Goal: Task Accomplishment & Management: Use online tool/utility

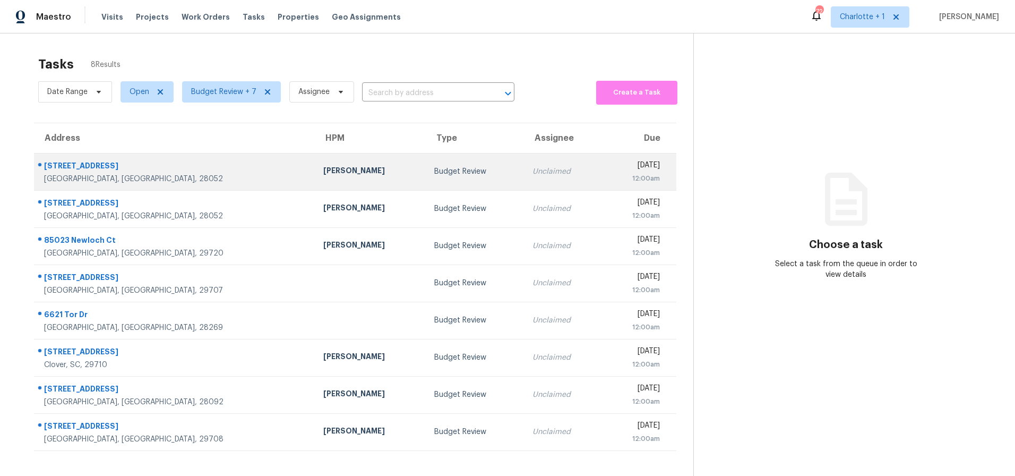
scroll to position [41, 0]
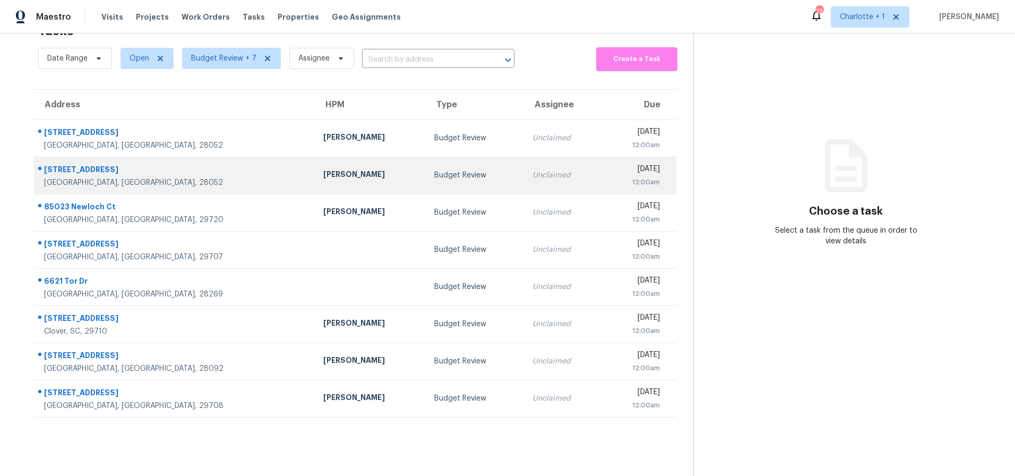
click at [154, 164] on div "128 Oakley Dr" at bounding box center [175, 170] width 262 height 13
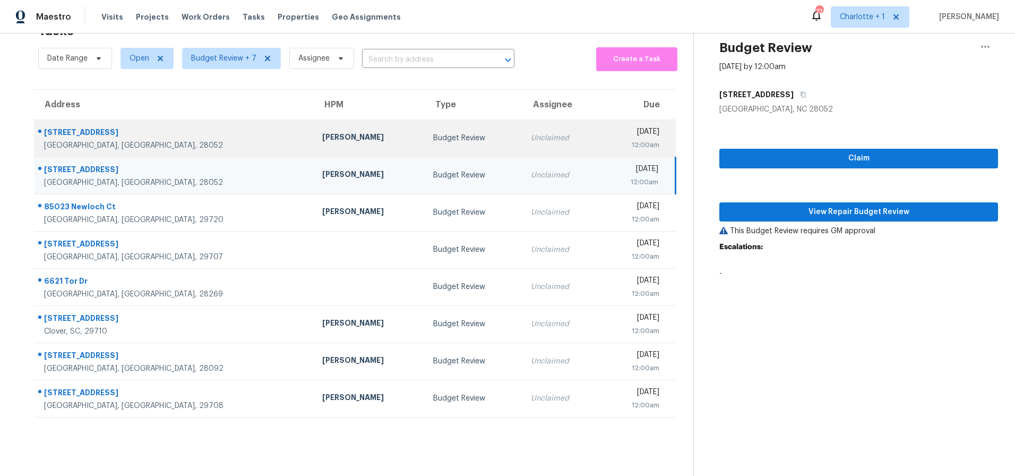
click at [322, 132] on div "Ryan Carder" at bounding box center [369, 138] width 94 height 13
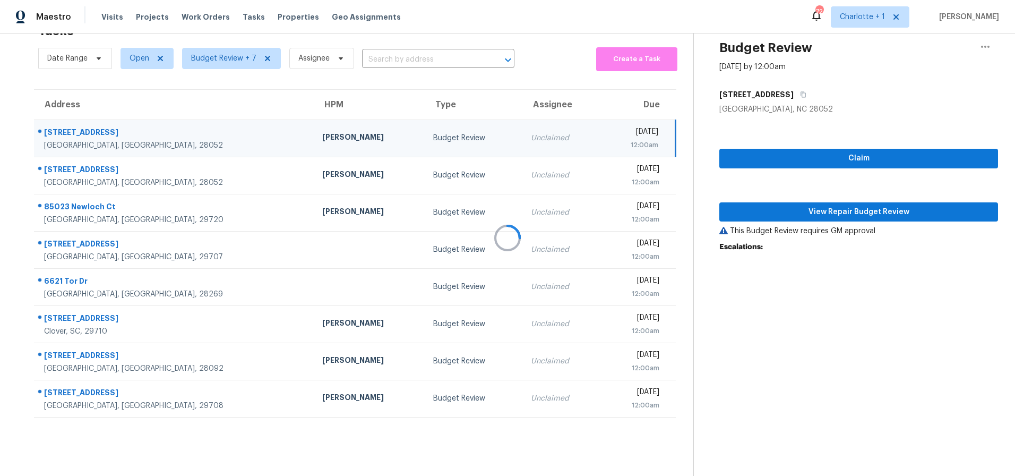
click at [198, 186] on div at bounding box center [507, 238] width 1015 height 476
click at [322, 134] on div "[PERSON_NAME]" at bounding box center [369, 138] width 94 height 13
click at [764, 202] on button "View Repair Budget Review" at bounding box center [858, 212] width 279 height 20
click at [125, 119] on td "2913 Old Stage Rd Gastonia, NC, 28052" at bounding box center [174, 137] width 280 height 37
click at [764, 205] on span "View Repair Budget Review" at bounding box center [859, 211] width 262 height 13
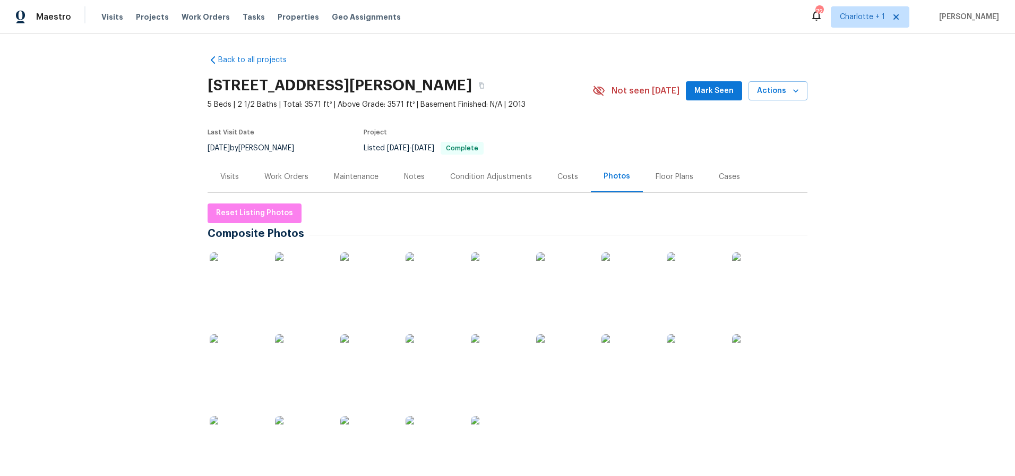
click at [845, 114] on div "Back to all projects [STREET_ADDRESS][PERSON_NAME] 5 Beds | 2 1/2 Baths | Total…" at bounding box center [507, 254] width 1015 height 442
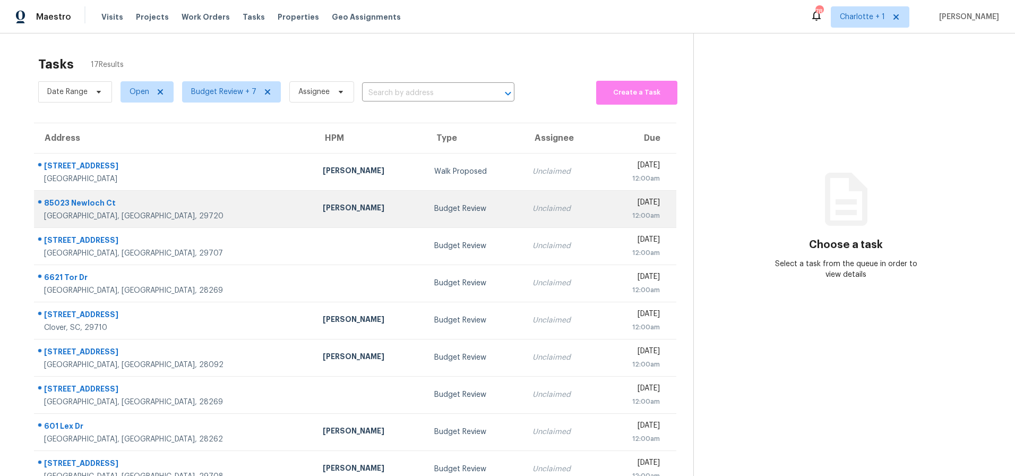
click at [323, 209] on div "[PERSON_NAME]" at bounding box center [370, 208] width 94 height 13
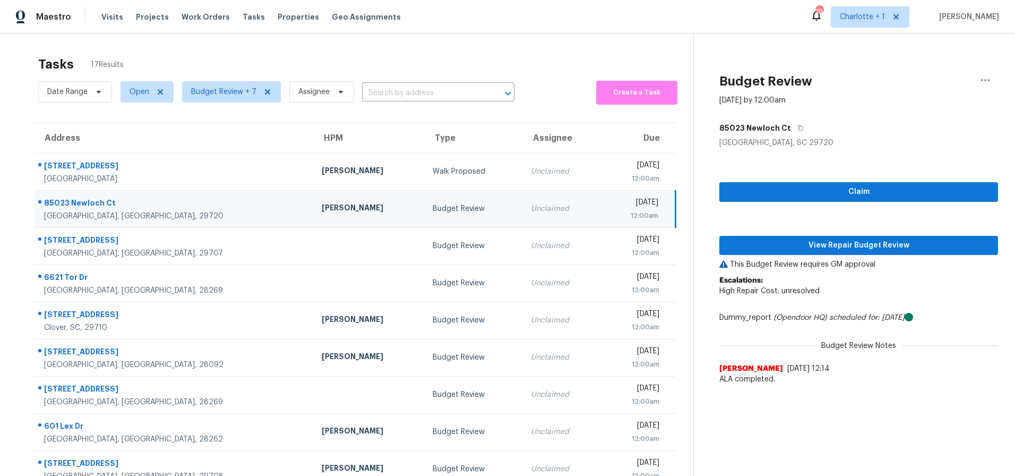
click at [424, 220] on td "Budget Review" at bounding box center [473, 208] width 98 height 37
click at [318, 206] on td "[PERSON_NAME]" at bounding box center [368, 208] width 111 height 37
click at [864, 233] on div "Claim View Repair Budget Review This Budget Review requires GM approval Escalat…" at bounding box center [858, 268] width 279 height 241
click at [860, 239] on span "View Repair Budget Review" at bounding box center [859, 245] width 262 height 13
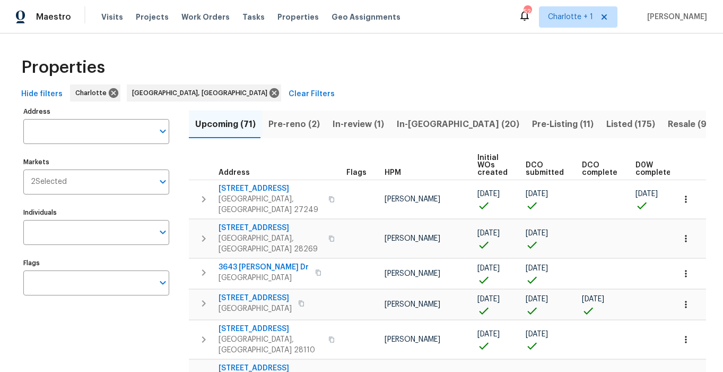
drag, startPoint x: 234, startPoint y: 58, endPoint x: 276, endPoint y: 4, distance: 68.8
click at [235, 53] on div "Properties" at bounding box center [361, 67] width 689 height 34
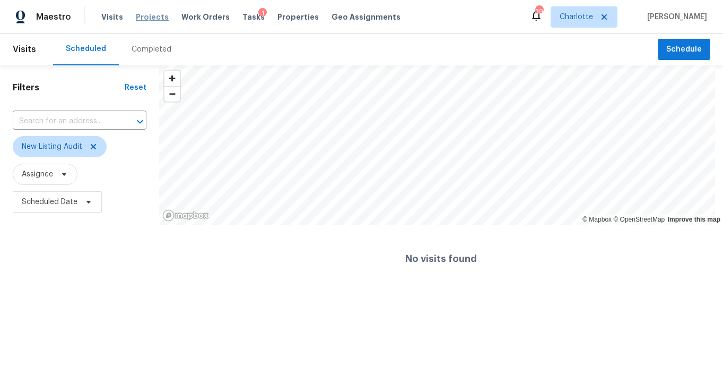
click at [141, 19] on span "Projects" at bounding box center [152, 17] width 33 height 11
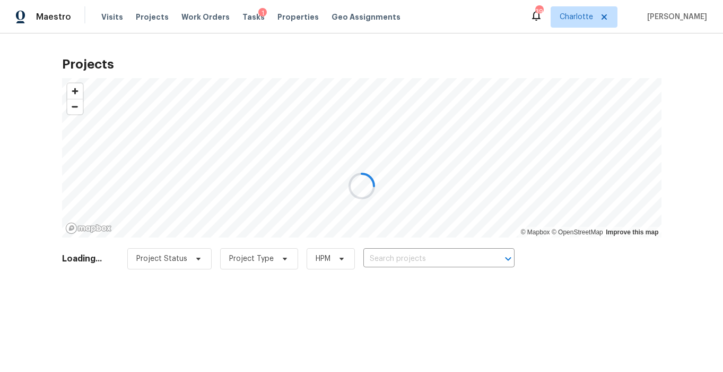
click at [407, 266] on div at bounding box center [361, 186] width 723 height 372
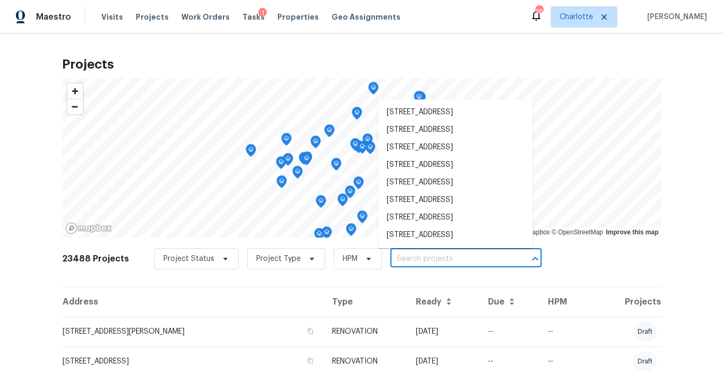
click at [401, 260] on input "text" at bounding box center [452, 259] width 122 height 16
click at [401, 259] on input "text" at bounding box center [452, 259] width 122 height 16
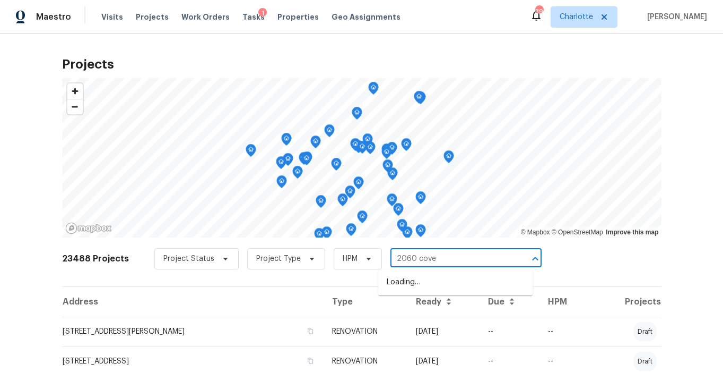
type input "2060 cover"
click at [405, 287] on li "2060 Covered Bridge Ct, Rock Hill, SC 29732" at bounding box center [455, 282] width 154 height 18
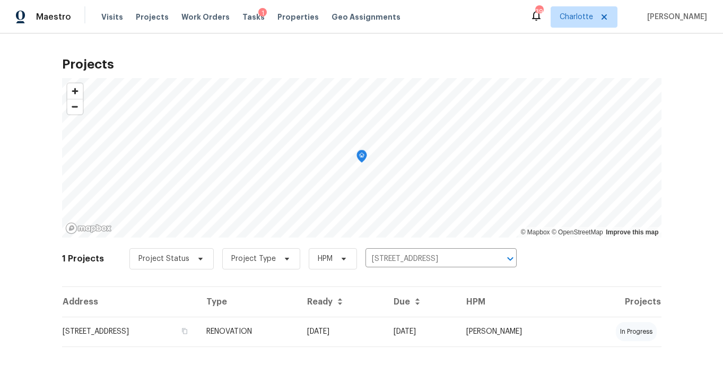
scroll to position [16, 0]
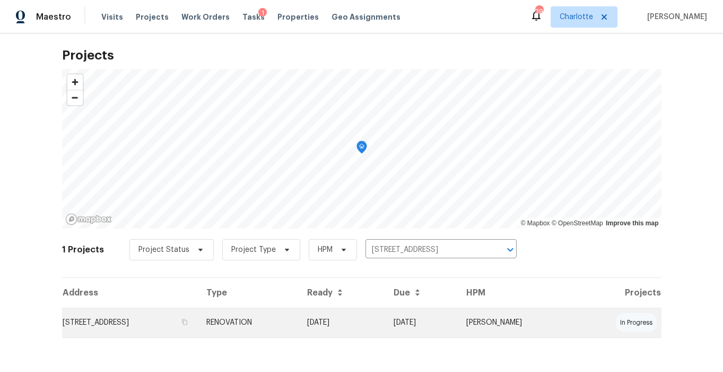
click at [198, 307] on td "2060 Covered Bridge Ct, Rock Hill, SC 29732" at bounding box center [130, 322] width 136 height 30
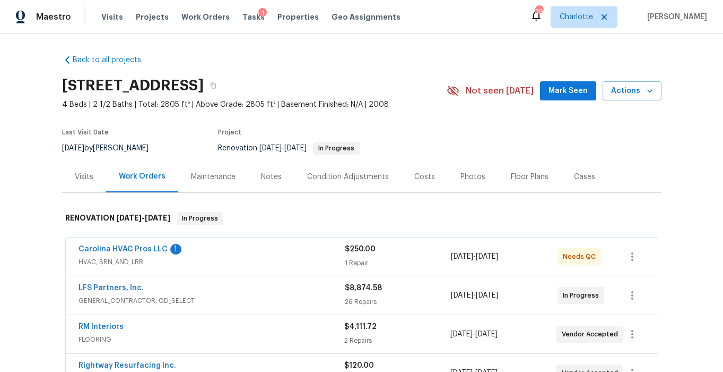
click at [404, 177] on div "Costs" at bounding box center [425, 176] width 46 height 31
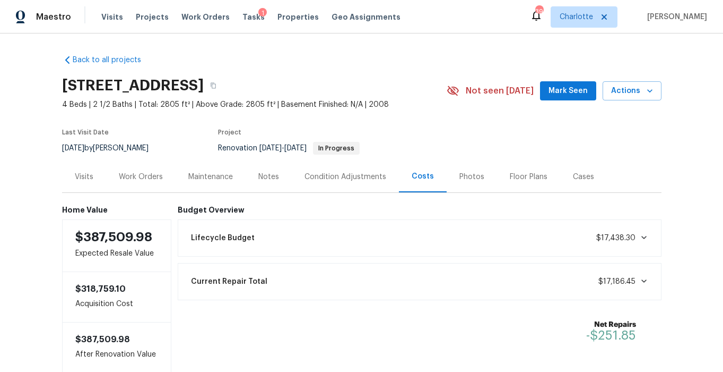
click at [324, 178] on div "Condition Adjustments" at bounding box center [346, 176] width 82 height 11
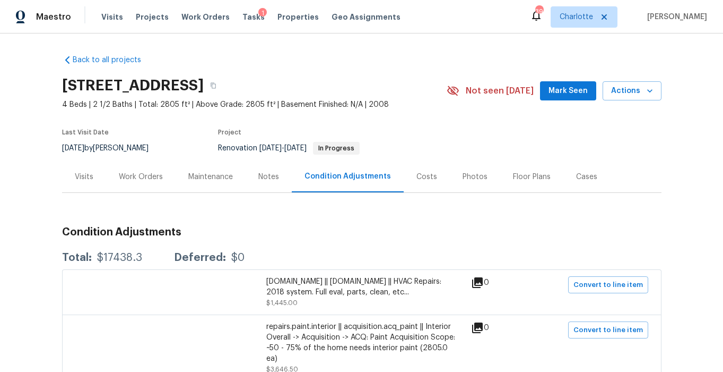
click at [426, 178] on div "Costs" at bounding box center [427, 176] width 46 height 31
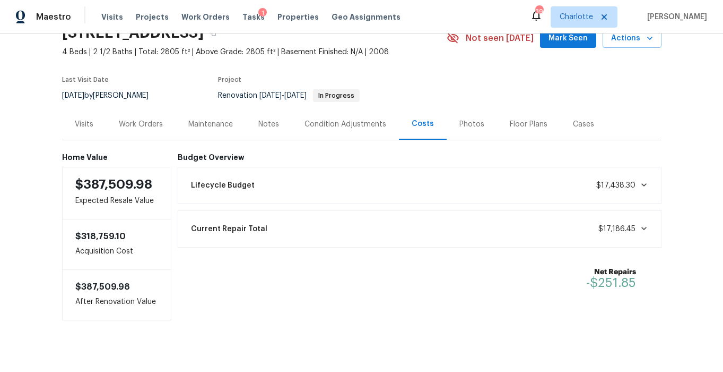
scroll to position [57, 0]
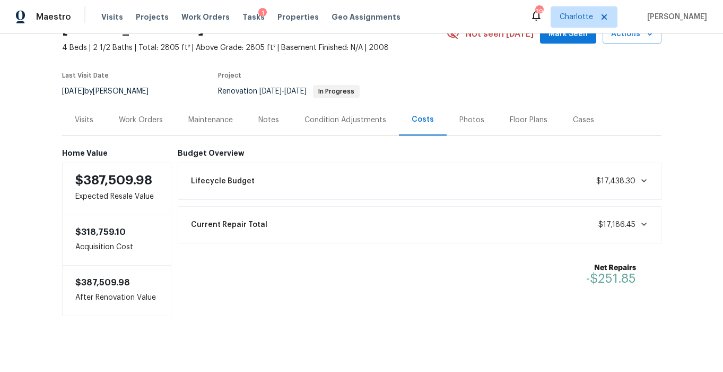
click at [126, 124] on div "Work Orders" at bounding box center [141, 120] width 44 height 11
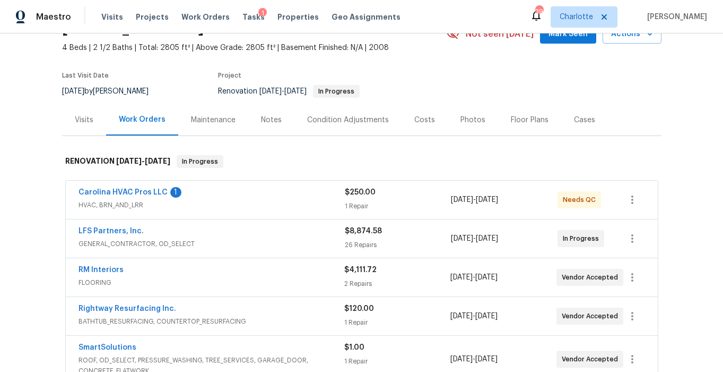
click at [252, 118] on div "Notes" at bounding box center [271, 119] width 46 height 31
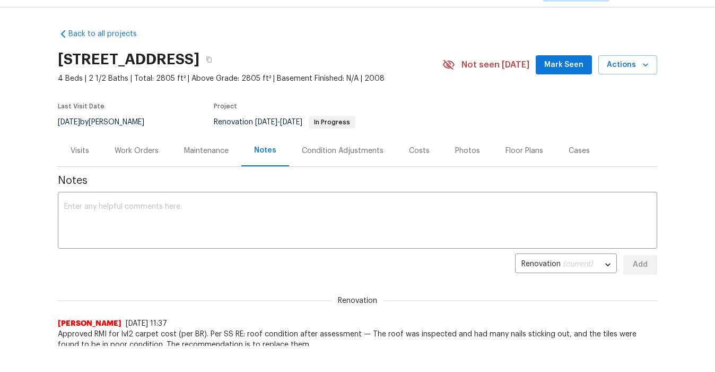
click at [322, 150] on div "Condition Adjustments" at bounding box center [343, 150] width 82 height 11
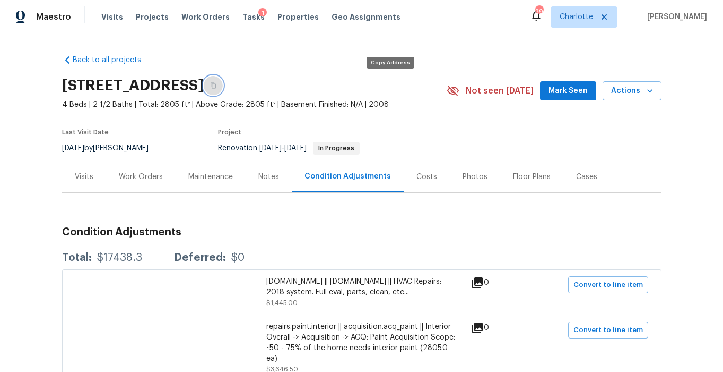
click at [223, 81] on button "button" at bounding box center [213, 85] width 19 height 19
click at [143, 176] on div "Work Orders" at bounding box center [141, 176] width 44 height 11
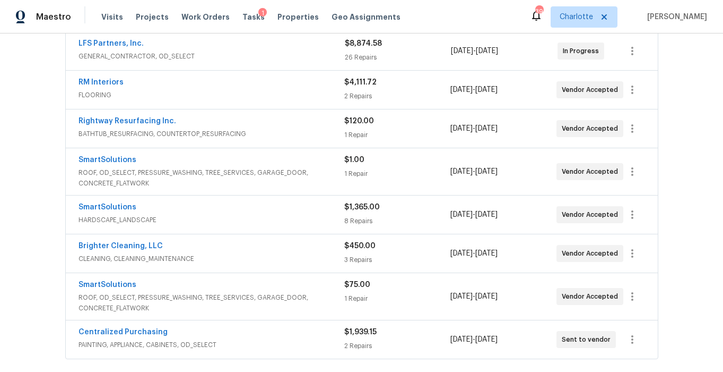
scroll to position [257, 0]
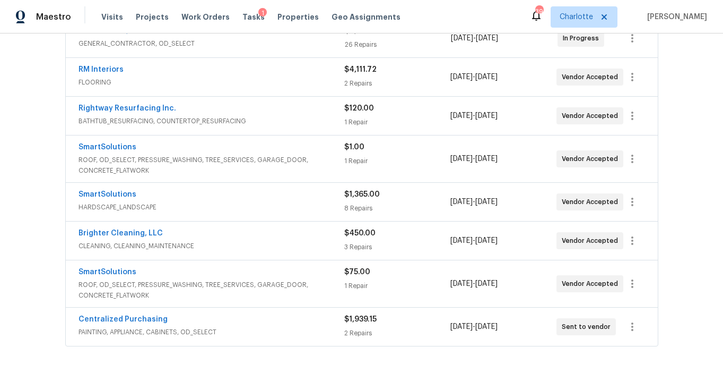
click at [317, 156] on span "ROOF, OD_SELECT, PRESSURE_WASHING, TREE_SERVICES, GARAGE_DOOR, CONCRETE_FLATWORK" at bounding box center [212, 164] width 266 height 21
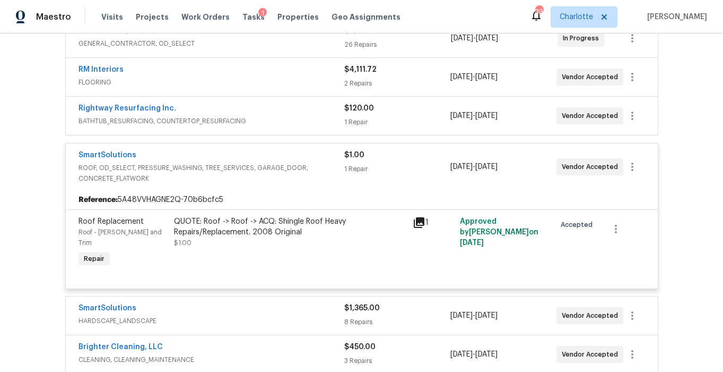
click at [313, 157] on div "SmartSolutions" at bounding box center [212, 156] width 266 height 13
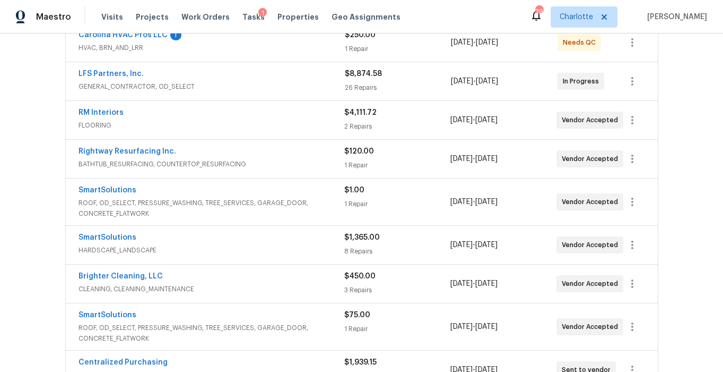
scroll to position [167, 0]
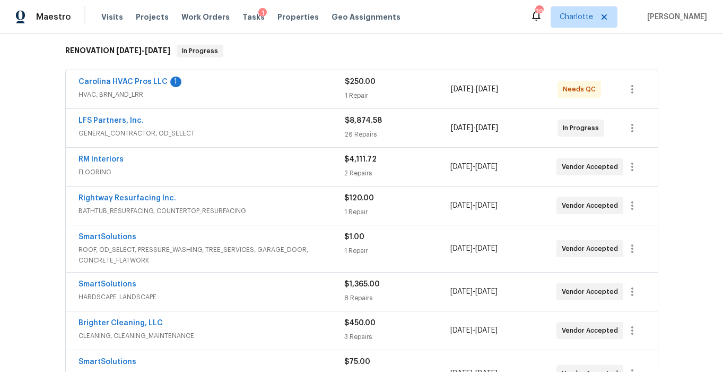
click at [267, 167] on span "FLOORING" at bounding box center [212, 172] width 266 height 11
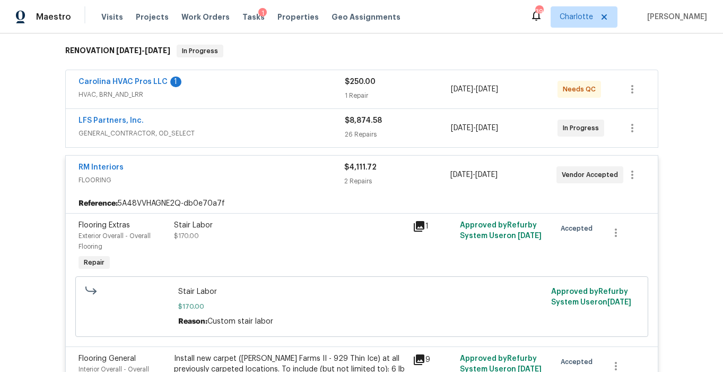
click at [324, 175] on span "FLOORING" at bounding box center [212, 180] width 266 height 11
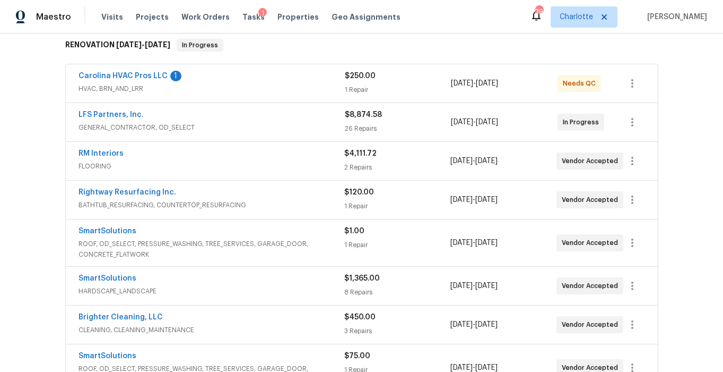
click at [317, 244] on span "ROOF, OD_SELECT, PRESSURE_WASHING, TREE_SERVICES, GARAGE_DOOR, CONCRETE_FLATWORK" at bounding box center [212, 248] width 266 height 21
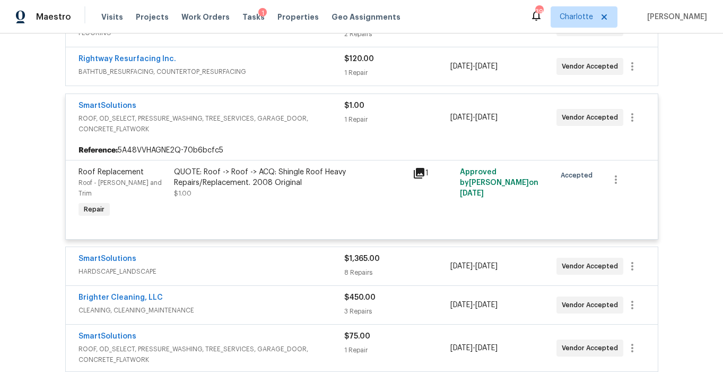
scroll to position [330, 0]
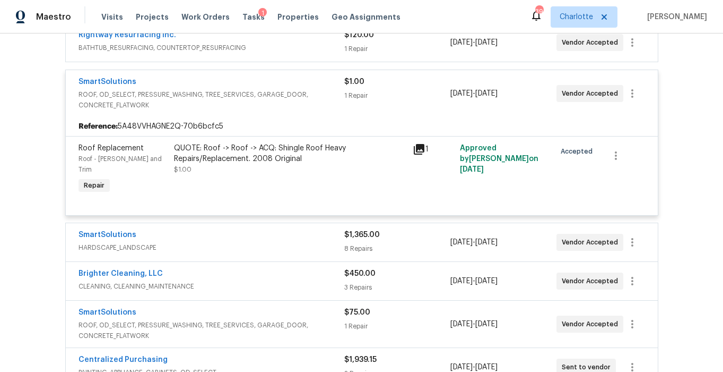
click at [439, 149] on div "1" at bounding box center [433, 149] width 41 height 13
click at [425, 148] on div "1" at bounding box center [433, 149] width 41 height 13
click at [417, 149] on icon at bounding box center [419, 149] width 13 height 13
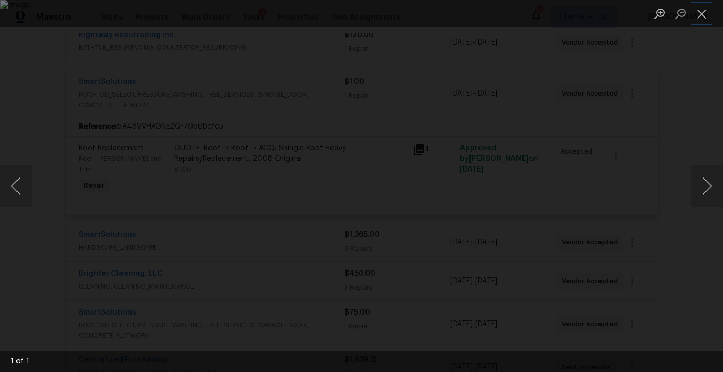
drag, startPoint x: 701, startPoint y: 9, endPoint x: 527, endPoint y: 62, distance: 181.5
click at [700, 10] on button "Close lightbox" at bounding box center [702, 13] width 21 height 19
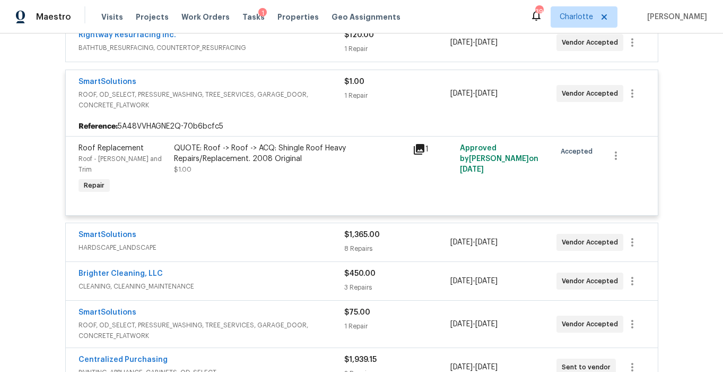
scroll to position [0, 0]
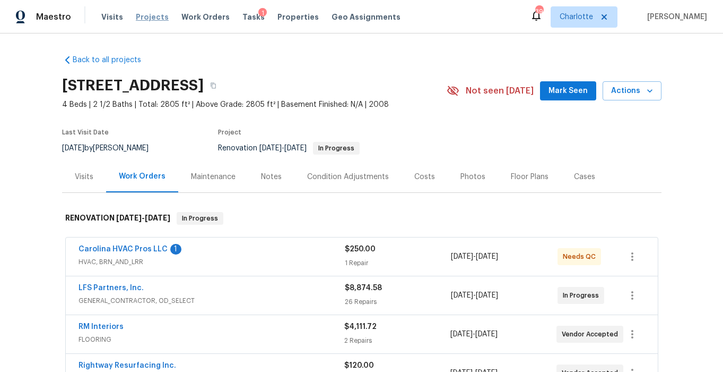
click at [156, 18] on span "Projects" at bounding box center [152, 17] width 33 height 11
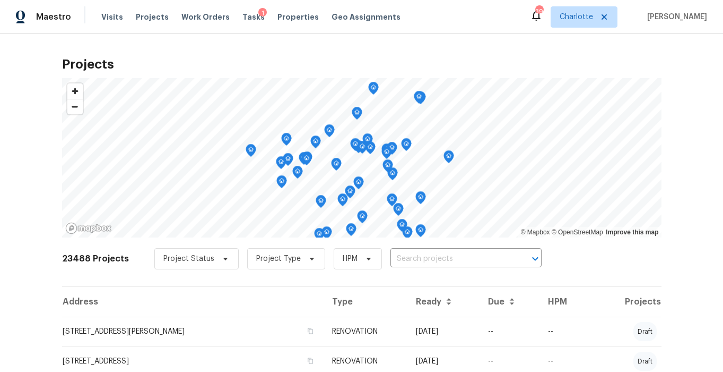
drag, startPoint x: 415, startPoint y: 273, endPoint x: 415, endPoint y: 262, distance: 11.1
click at [415, 273] on div "23488 Projects Project Status Project Type HPM ​" at bounding box center [362, 265] width 600 height 42
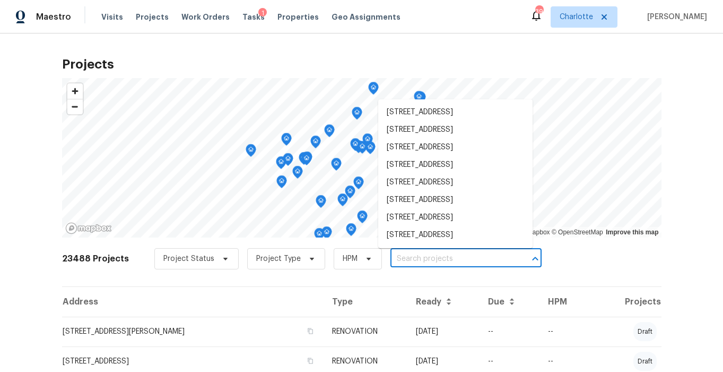
click at [415, 259] on input "text" at bounding box center [452, 259] width 122 height 16
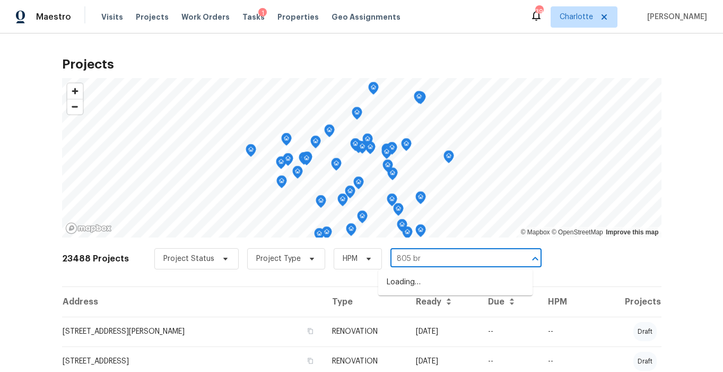
type input "805 bru"
click at [428, 284] on li "805 Brunswick Dr, Rock Hill, SC 29730" at bounding box center [455, 282] width 154 height 18
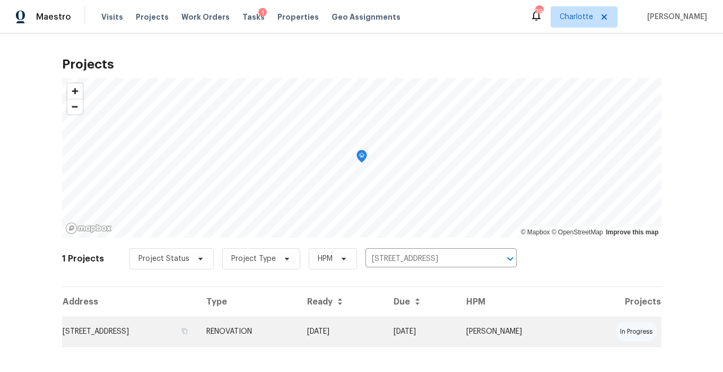
click at [198, 333] on td "805 Brunswick Dr, Rock Hill, SC 29730" at bounding box center [130, 331] width 136 height 30
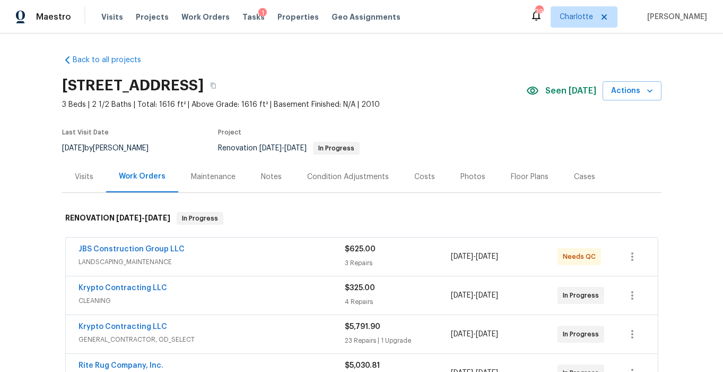
click at [415, 175] on div "Costs" at bounding box center [425, 176] width 21 height 11
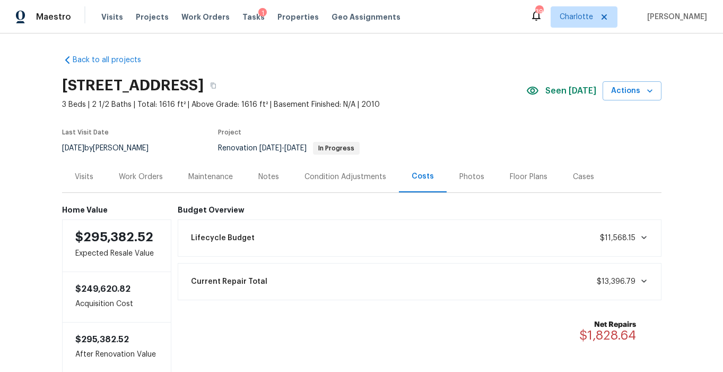
click at [325, 175] on div "Condition Adjustments" at bounding box center [346, 176] width 82 height 11
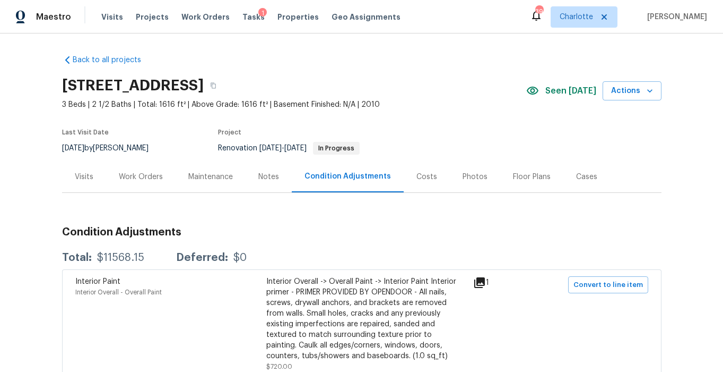
click at [429, 177] on div "Costs" at bounding box center [427, 176] width 46 height 31
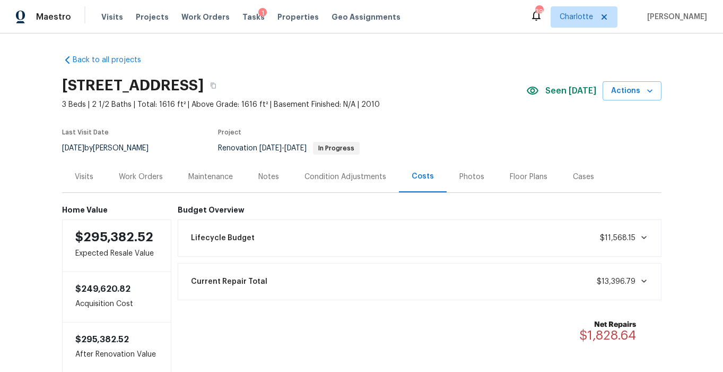
drag, startPoint x: 668, startPoint y: 127, endPoint x: 634, endPoint y: 126, distance: 33.5
click at [668, 127] on div "Back to all projects 805 Brunswick Dr, Rock Hill, SC 29730 3 Beds | 2 1/2 Baths…" at bounding box center [361, 202] width 723 height 338
click at [161, 13] on div "Visits Projects Work Orders Tasks 1 Properties Geo Assignments" at bounding box center [257, 16] width 312 height 21
click at [152, 22] on div "Visits Projects Work Orders Tasks 1 Properties Geo Assignments" at bounding box center [257, 16] width 312 height 21
click at [143, 21] on span "Projects" at bounding box center [152, 17] width 33 height 11
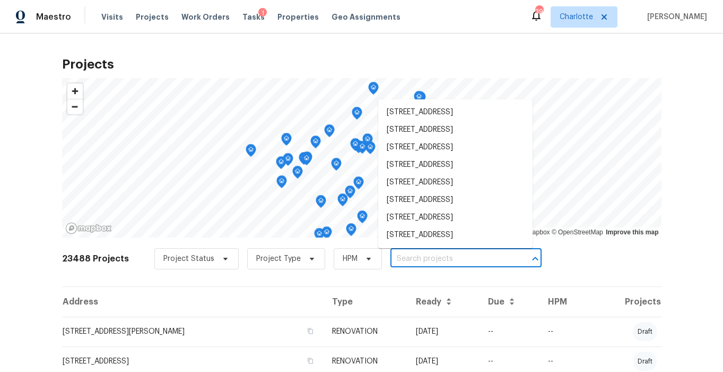
click at [416, 263] on input "text" at bounding box center [452, 259] width 122 height 16
click at [409, 262] on input "text" at bounding box center [452, 259] width 122 height 16
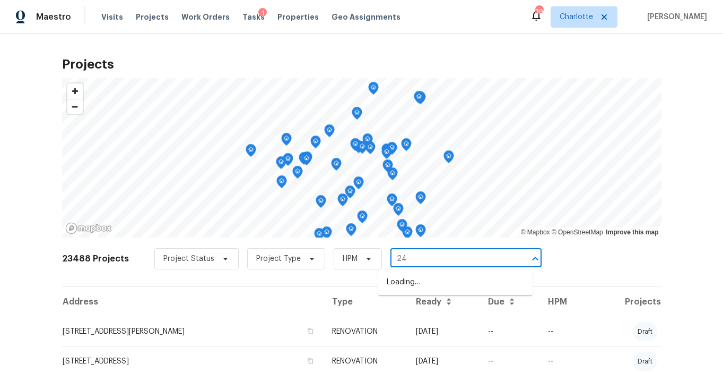
type input "2"
type input "349 wa"
click at [412, 296] on li "349 Wakefield Dr Apt A, Charlotte, NC 28209" at bounding box center [455, 300] width 154 height 18
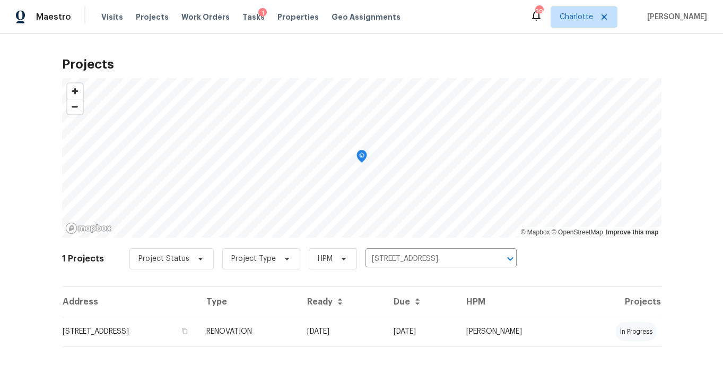
click at [198, 336] on td "349 Wakefield Dr Apt A, Charlotte, NC 28209" at bounding box center [130, 331] width 136 height 30
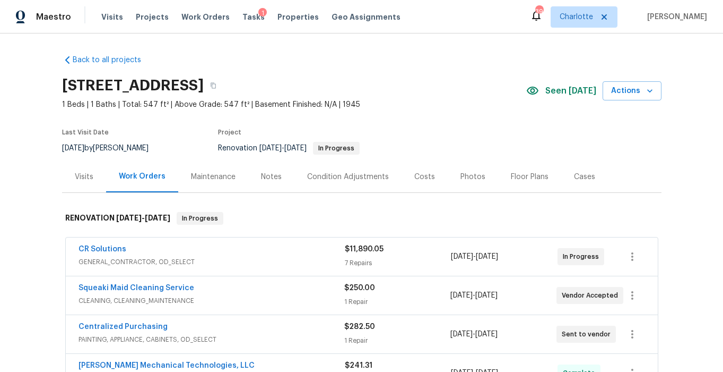
click at [418, 168] on div "Costs" at bounding box center [425, 176] width 46 height 31
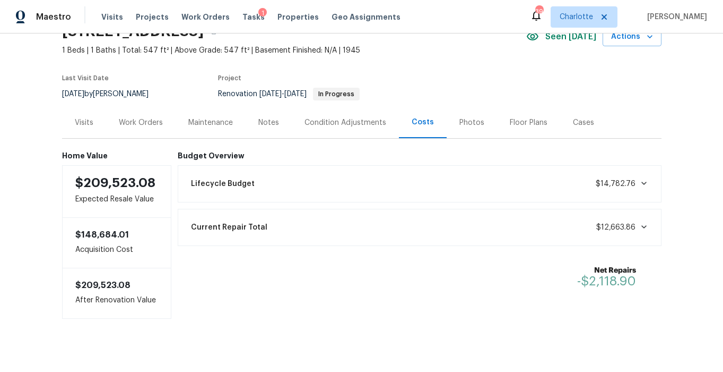
scroll to position [56, 0]
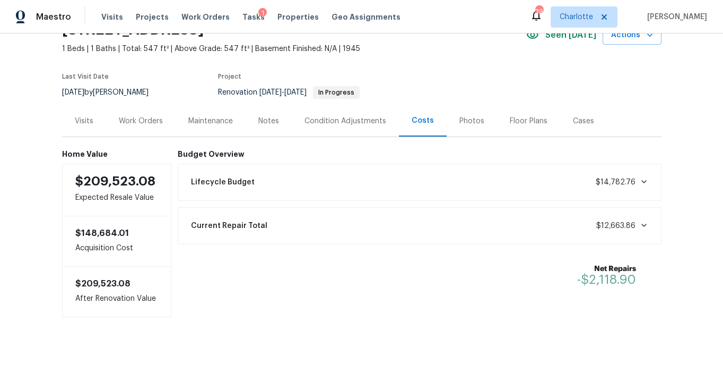
click at [323, 119] on div "Condition Adjustments" at bounding box center [346, 121] width 82 height 11
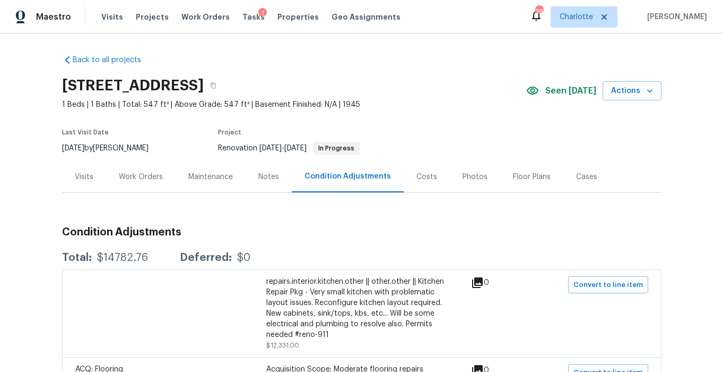
click at [417, 173] on div "Costs" at bounding box center [427, 176] width 21 height 11
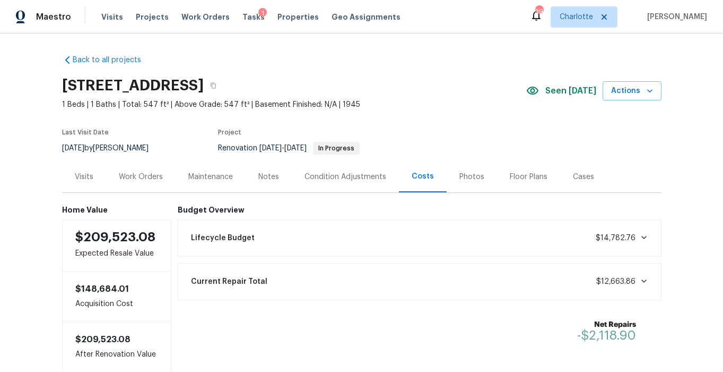
click at [387, 237] on div "Lifecycle Budget $14,782.76" at bounding box center [420, 237] width 470 height 23
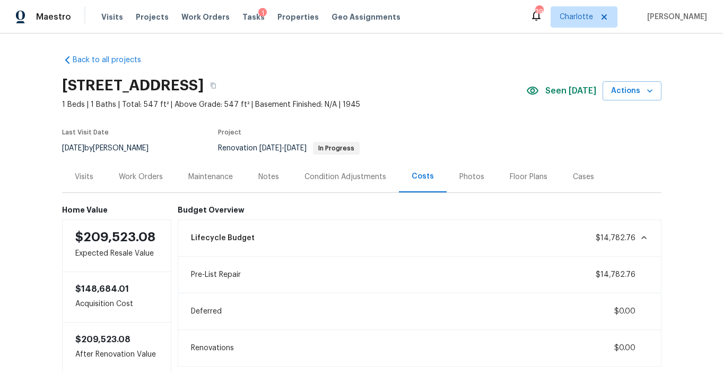
click at [387, 237] on div "Lifecycle Budget $14,782.76" at bounding box center [420, 237] width 470 height 23
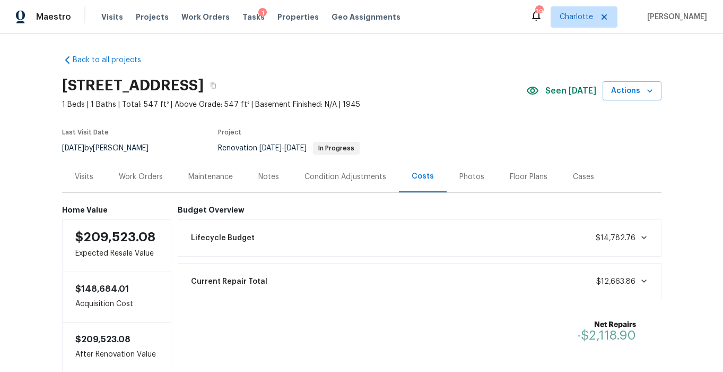
click at [366, 277] on div "Current Repair Total $12,663.86" at bounding box center [420, 281] width 470 height 23
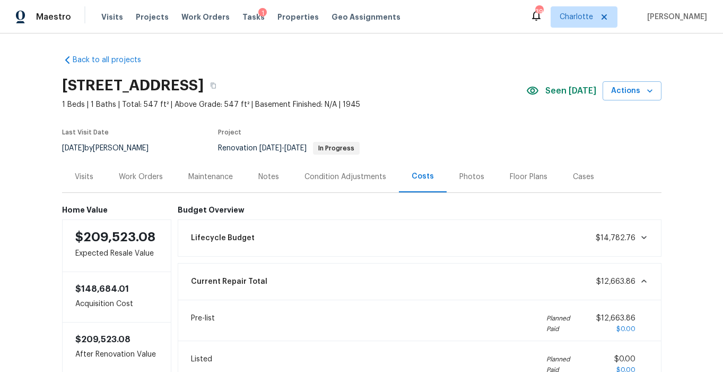
click at [365, 281] on div "Current Repair Total $12,663.86" at bounding box center [420, 281] width 470 height 23
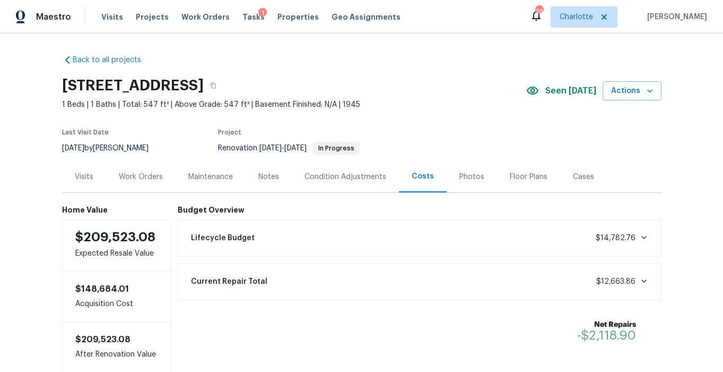
drag, startPoint x: 481, startPoint y: 106, endPoint x: 472, endPoint y: 154, distance: 48.6
click at [481, 107] on span "1 Beds | 1 Baths | Total: 547 ft² | Above Grade: 547 ft² | Basement Finished: N…" at bounding box center [294, 104] width 464 height 11
click at [279, 176] on div "Notes" at bounding box center [269, 176] width 46 height 31
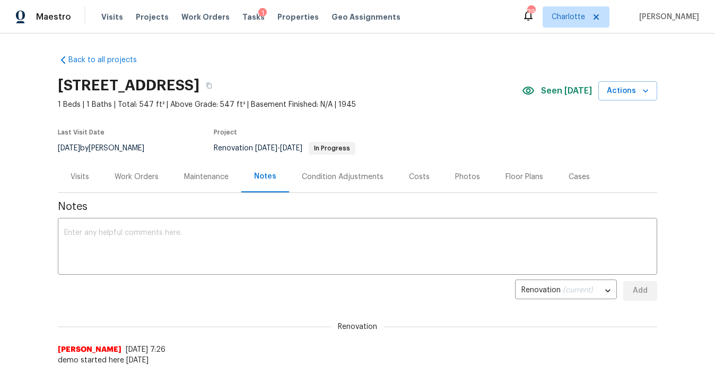
click at [206, 178] on div "Maintenance" at bounding box center [206, 176] width 45 height 11
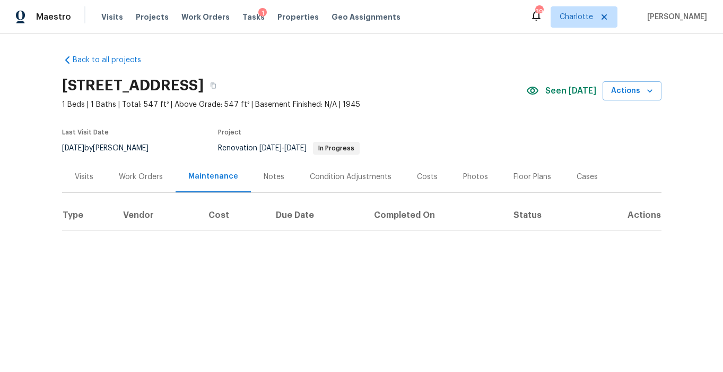
click at [130, 175] on div "Work Orders" at bounding box center [141, 176] width 44 height 11
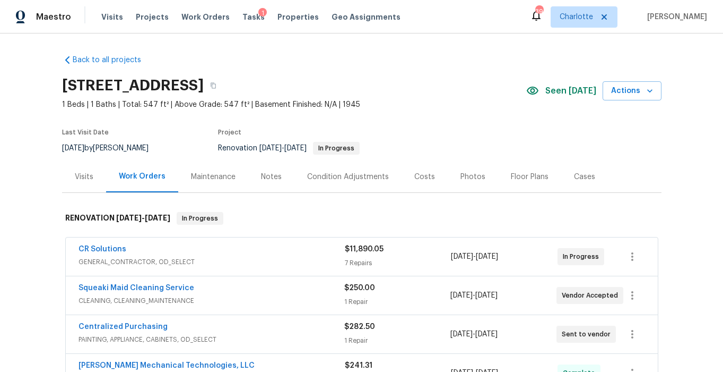
click at [319, 182] on div "Condition Adjustments" at bounding box center [348, 176] width 82 height 11
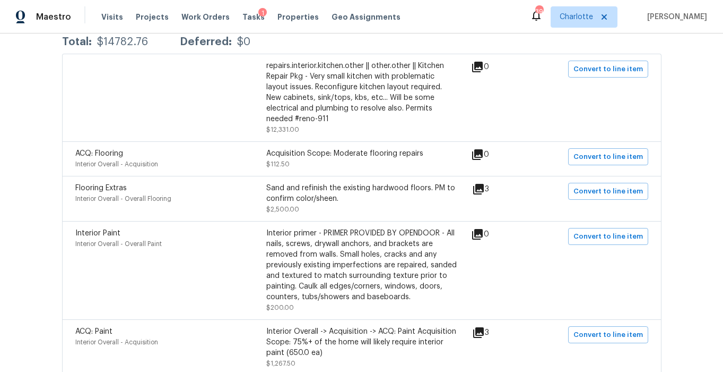
scroll to position [51, 0]
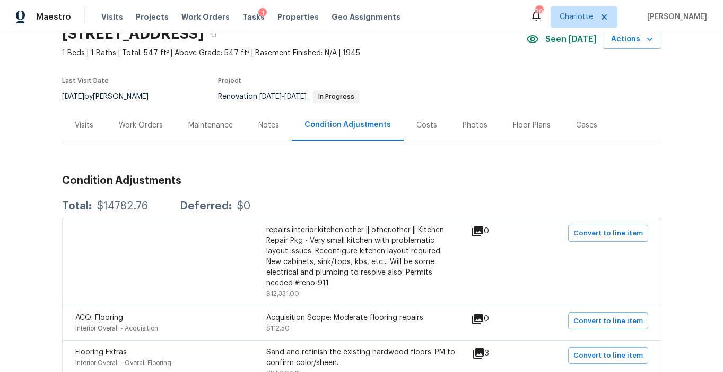
click at [419, 128] on div "Costs" at bounding box center [427, 125] width 21 height 11
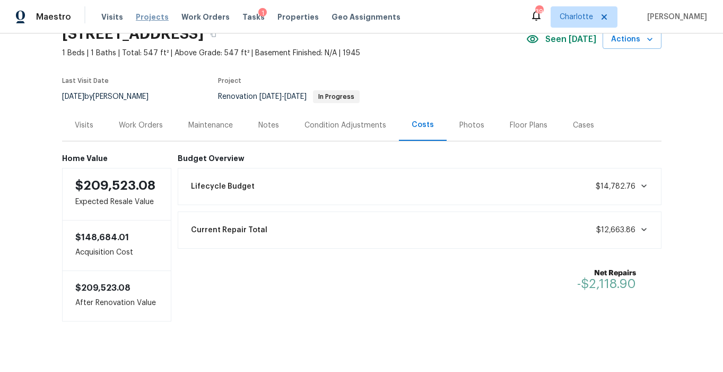
click at [145, 12] on span "Projects" at bounding box center [152, 17] width 33 height 11
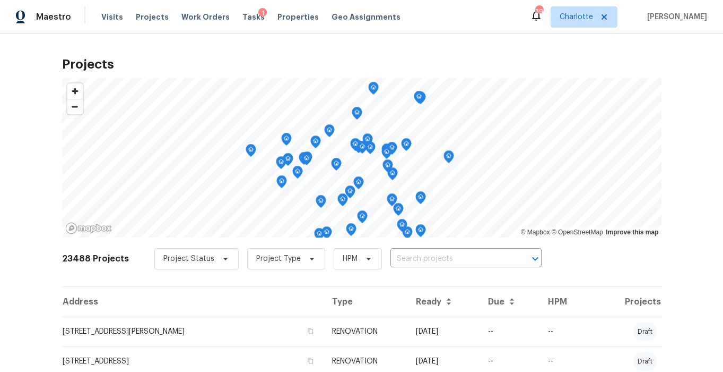
click at [422, 244] on div "23488 Projects Project Status Project Type HPM ​" at bounding box center [362, 265] width 600 height 42
click at [418, 258] on input "text" at bounding box center [452, 259] width 122 height 16
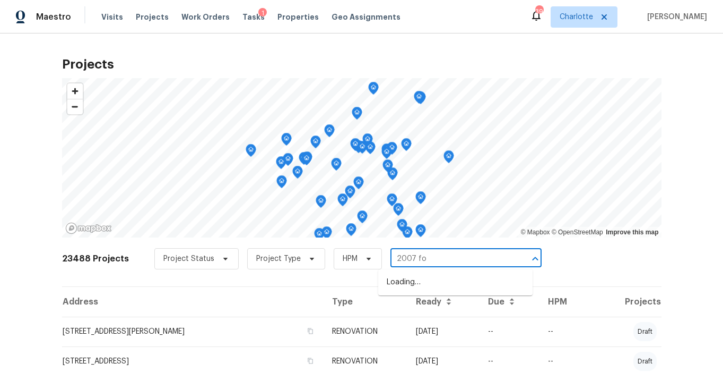
type input "2007 for"
click at [411, 307] on li "2007 Forget Me Not Ln, Wingate, NC 28174" at bounding box center [455, 300] width 154 height 18
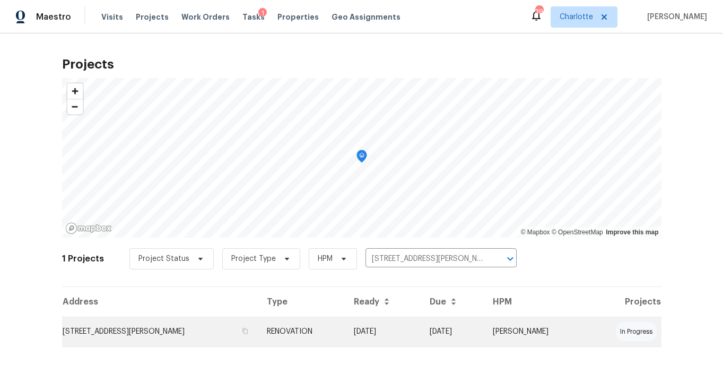
click at [225, 331] on td "2007 Forget Me Not Ln, Wingate, NC 28174" at bounding box center [160, 331] width 196 height 30
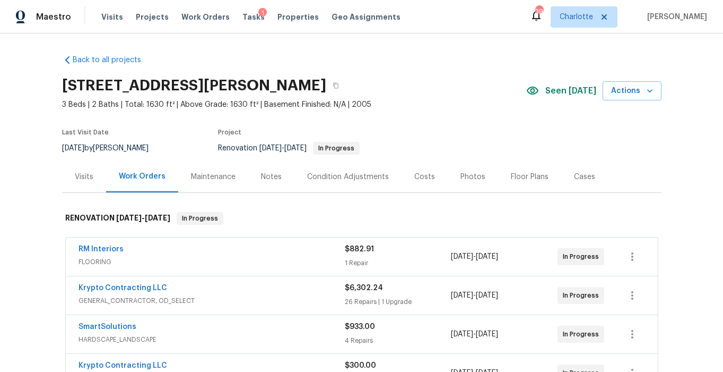
click at [404, 177] on div "Costs" at bounding box center [425, 176] width 46 height 31
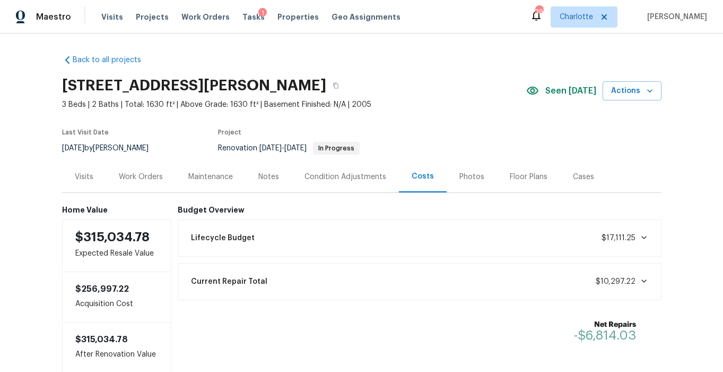
drag, startPoint x: 140, startPoint y: 184, endPoint x: 158, endPoint y: 176, distance: 19.7
click at [140, 184] on div "Work Orders" at bounding box center [141, 176] width 70 height 31
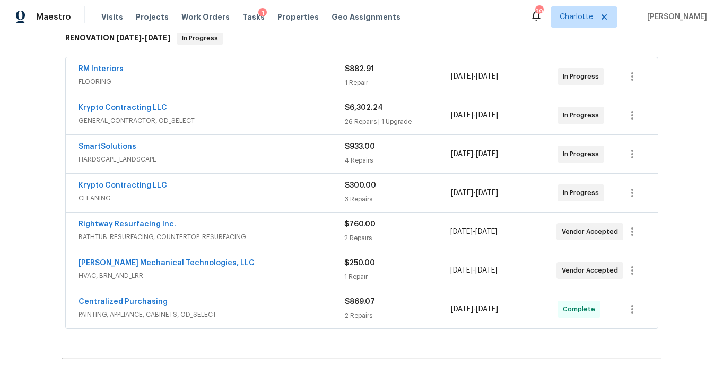
scroll to position [172, 0]
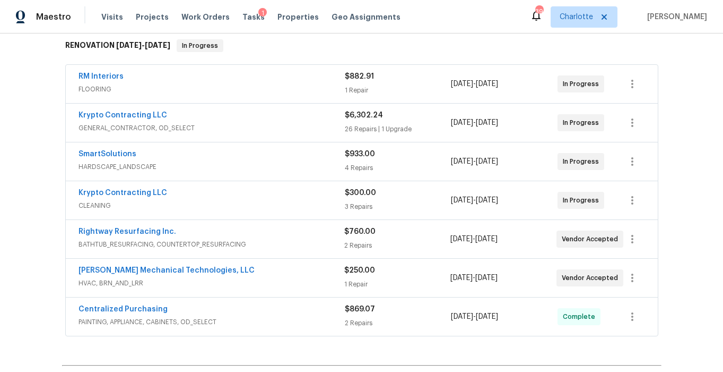
click at [256, 158] on div "SmartSolutions" at bounding box center [212, 155] width 266 height 13
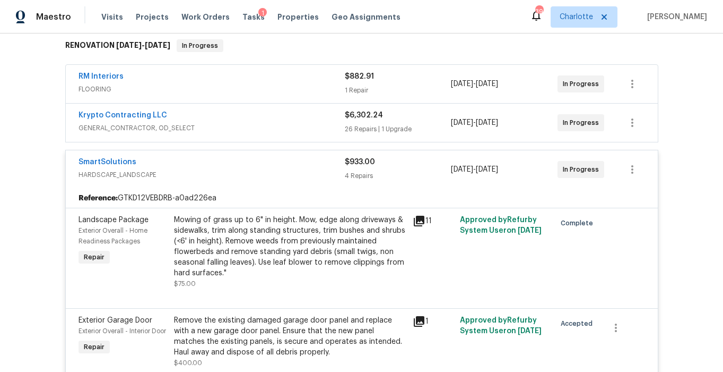
click at [269, 169] on span "HARDSCAPE_LANDSCAPE" at bounding box center [212, 174] width 266 height 11
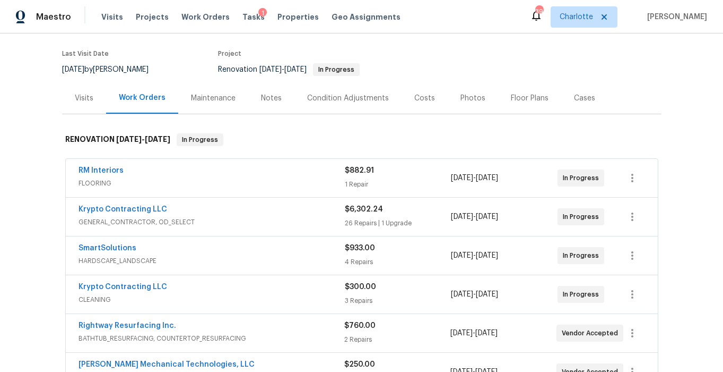
scroll to position [71, 0]
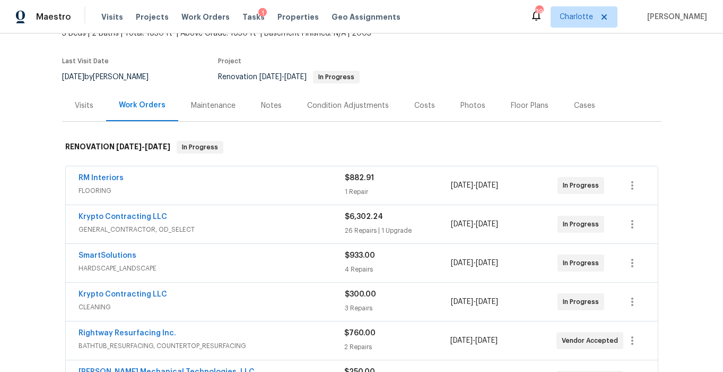
click at [404, 107] on div "Costs" at bounding box center [425, 105] width 46 height 31
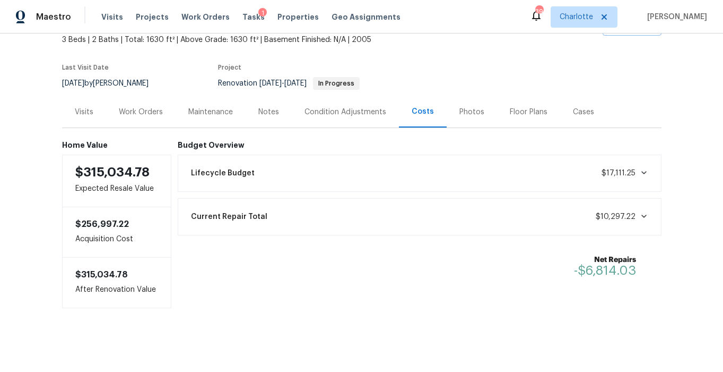
click at [144, 107] on div "Work Orders" at bounding box center [141, 112] width 44 height 11
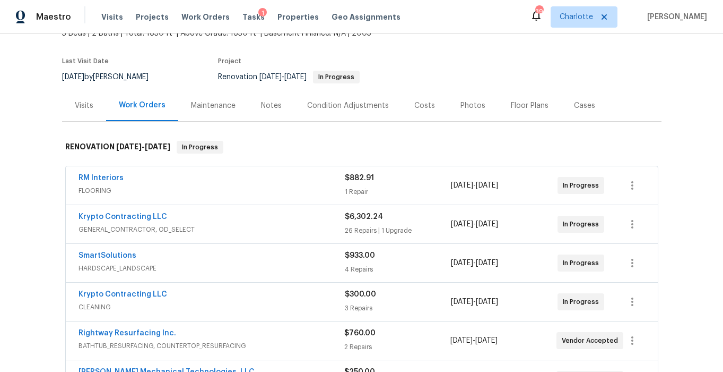
click at [261, 109] on div "Notes" at bounding box center [271, 105] width 21 height 11
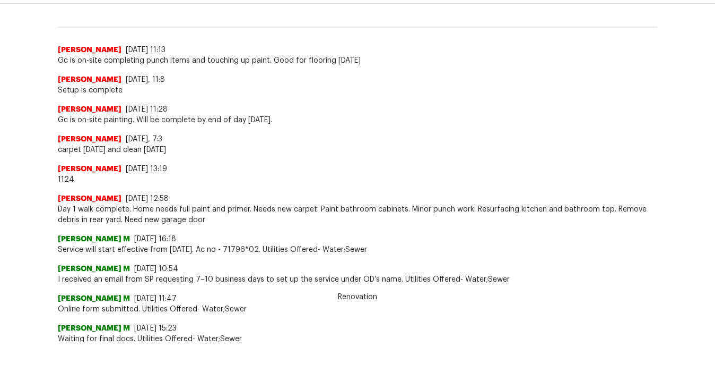
scroll to position [269, 0]
click at [161, 210] on span "Day 1 walk complete. Home needs full paint and primer. Needs new carpet. Paint …" at bounding box center [358, 214] width 600 height 21
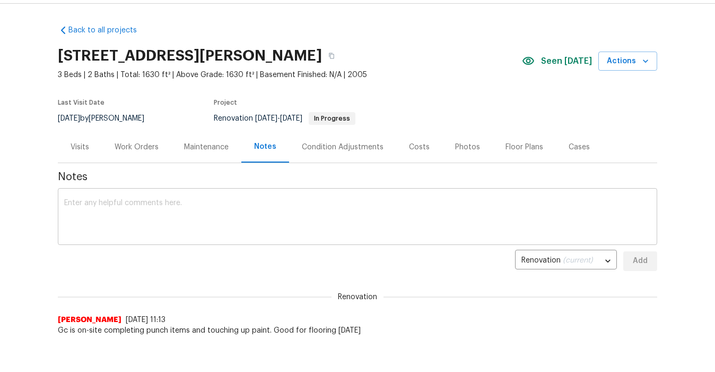
scroll to position [0, 0]
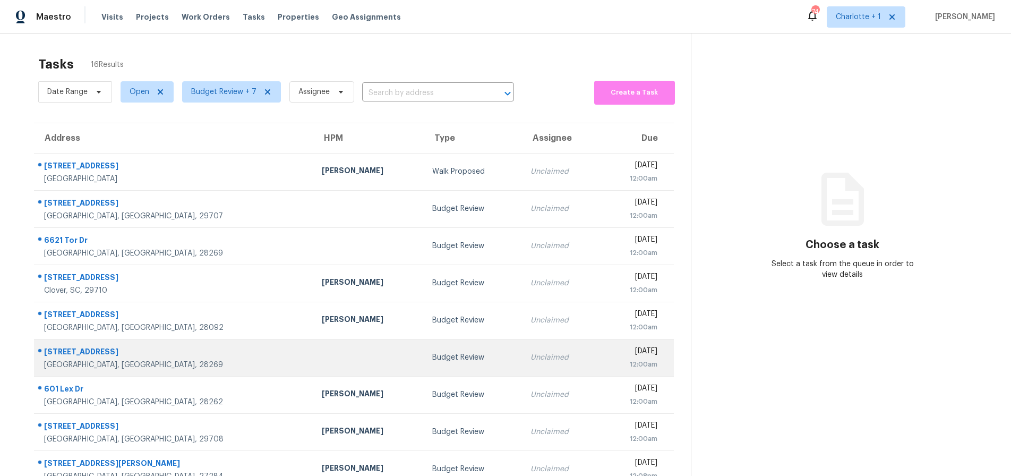
scroll to position [85, 0]
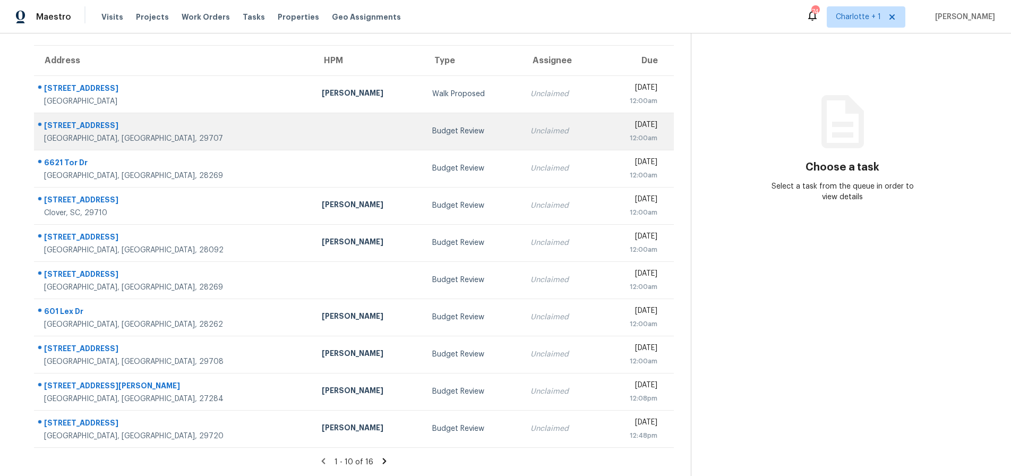
click at [599, 136] on td "[DATE] 12:00am" at bounding box center [636, 131] width 74 height 37
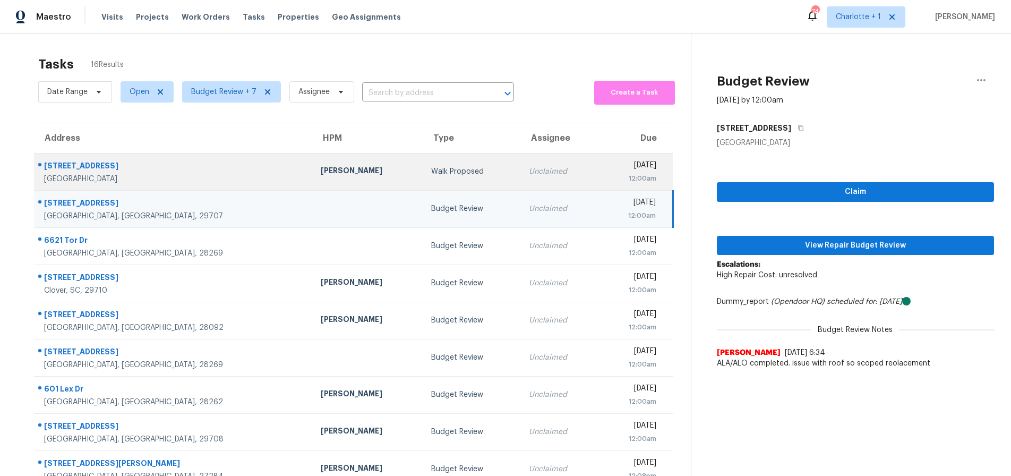
scroll to position [1, 0]
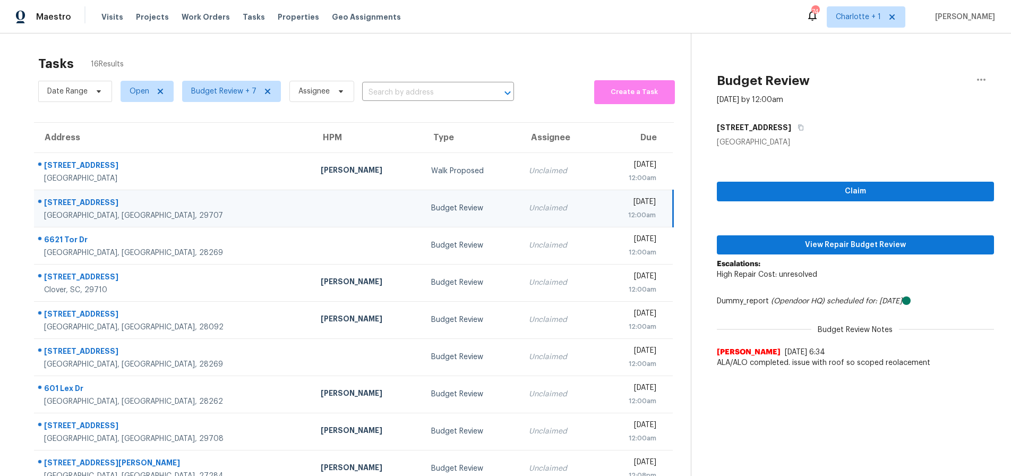
drag, startPoint x: 181, startPoint y: 207, endPoint x: 383, endPoint y: 212, distance: 201.8
click at [182, 207] on div "[STREET_ADDRESS]" at bounding box center [174, 203] width 260 height 13
click at [878, 237] on button "View Repair Budget Review" at bounding box center [855, 245] width 277 height 20
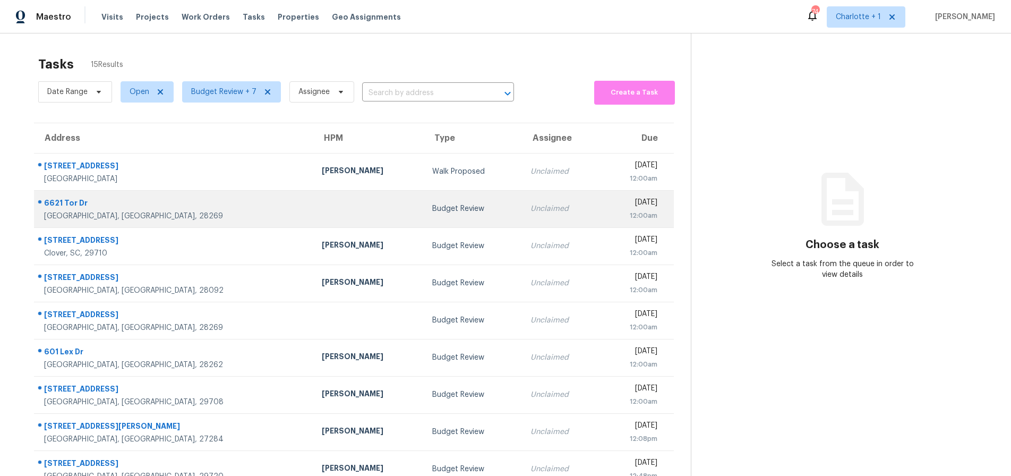
click at [432, 204] on div "Budget Review" at bounding box center [472, 208] width 81 height 11
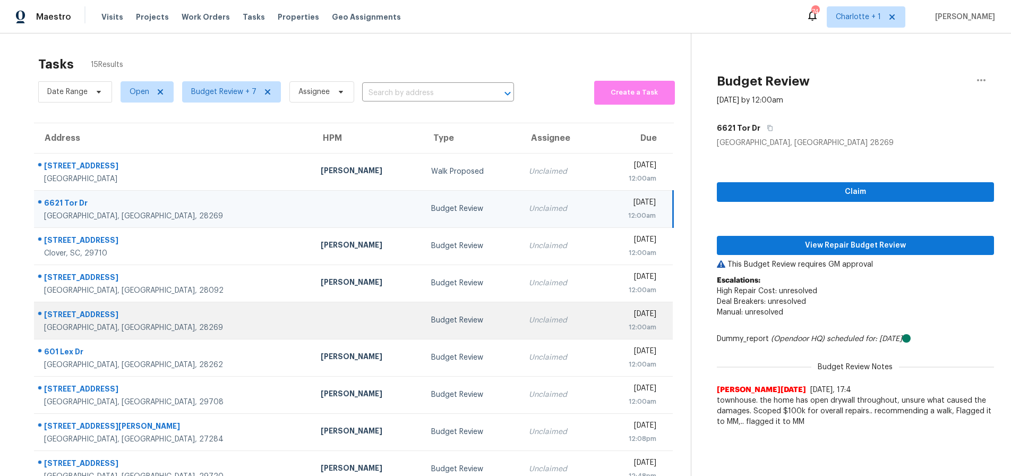
scroll to position [85, 0]
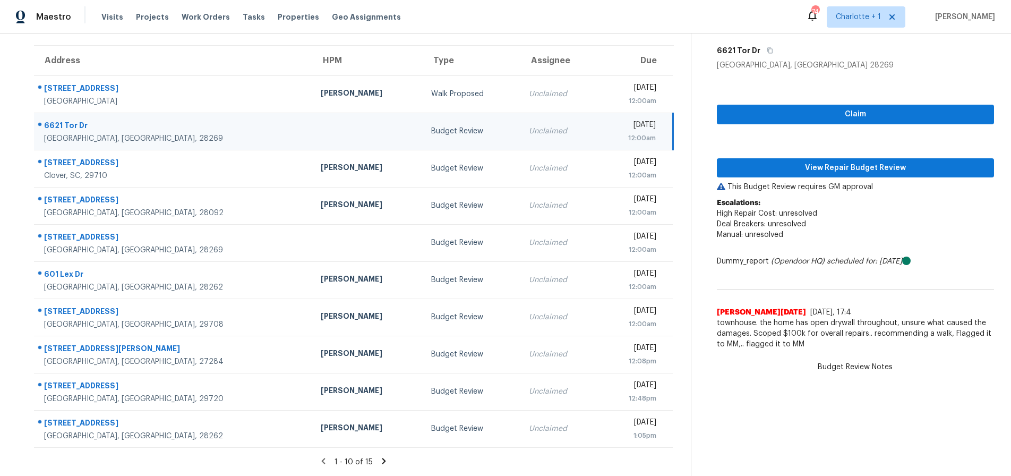
click at [520, 120] on td "Unclaimed" at bounding box center [558, 131] width 77 height 37
click at [529, 126] on div "Unclaimed" at bounding box center [559, 131] width 61 height 11
click at [798, 161] on span "View Repair Budget Review" at bounding box center [855, 167] width 260 height 13
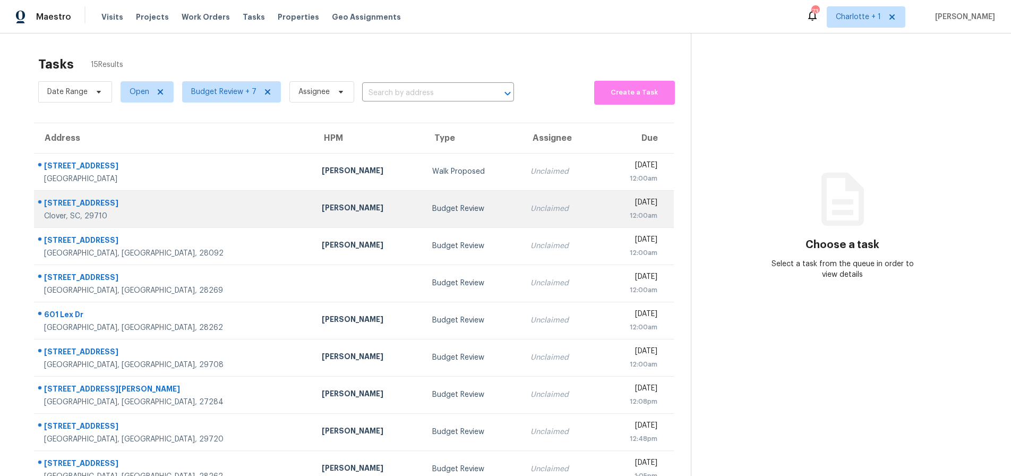
click at [322, 209] on div "[PERSON_NAME]" at bounding box center [369, 208] width 94 height 13
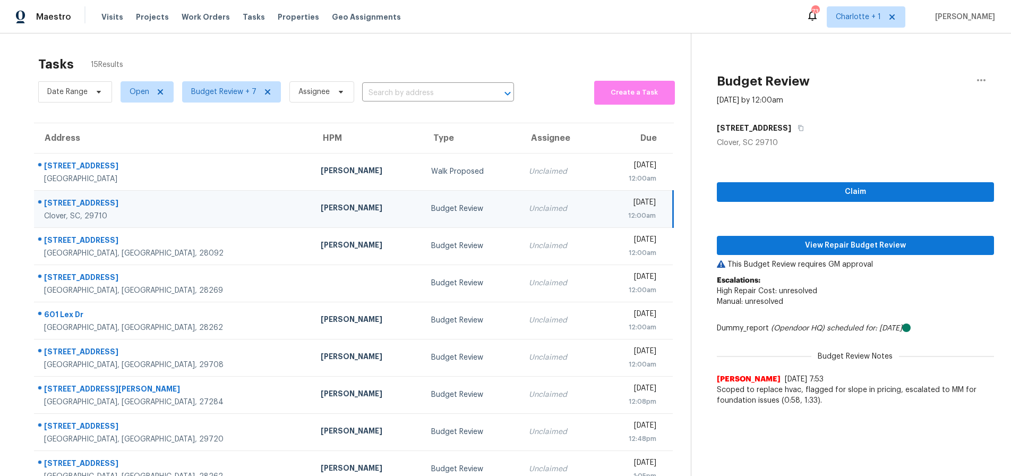
click at [133, 206] on div "748 Waterfall Way" at bounding box center [174, 203] width 260 height 13
drag, startPoint x: 227, startPoint y: 209, endPoint x: 275, endPoint y: 212, distance: 49.0
click at [321, 209] on div "[PERSON_NAME]" at bounding box center [367, 208] width 93 height 13
click at [753, 245] on span "View Repair Budget Review" at bounding box center [855, 245] width 260 height 13
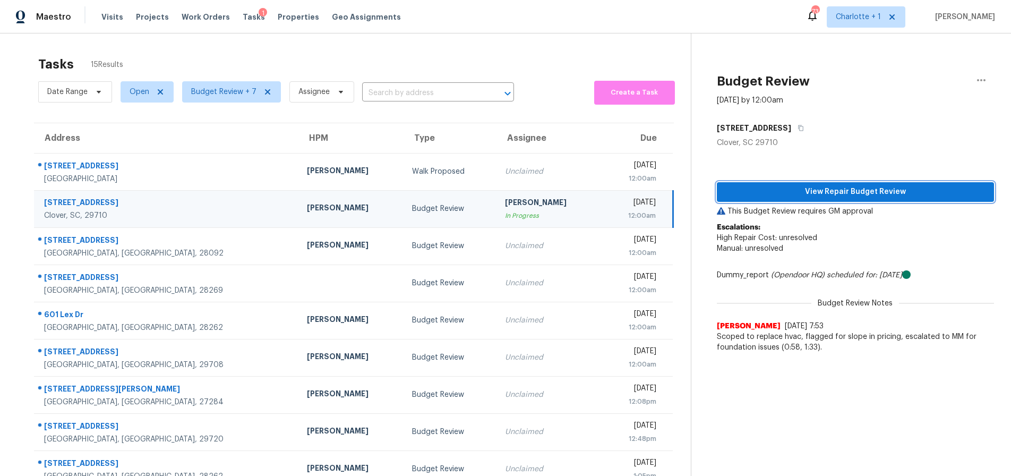
click at [905, 188] on span "View Repair Budget Review" at bounding box center [855, 191] width 260 height 13
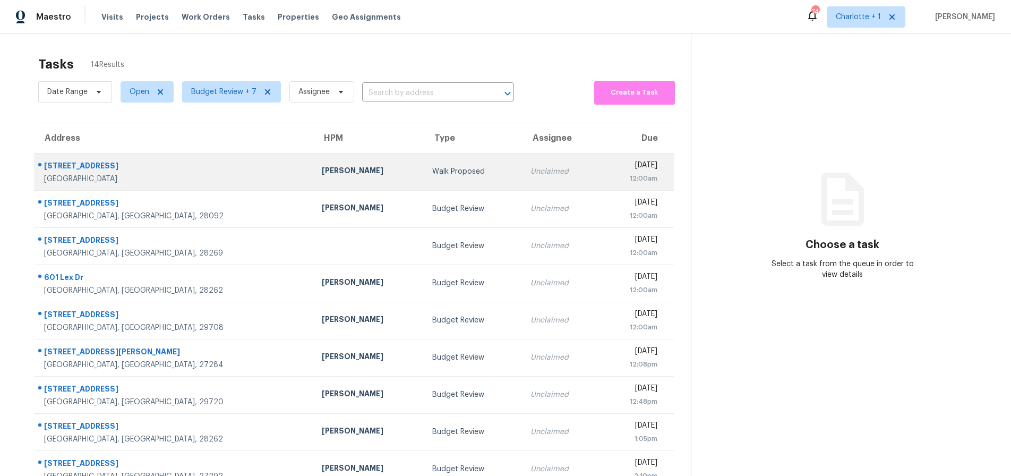
click at [432, 169] on div "Walk Proposed" at bounding box center [472, 171] width 81 height 11
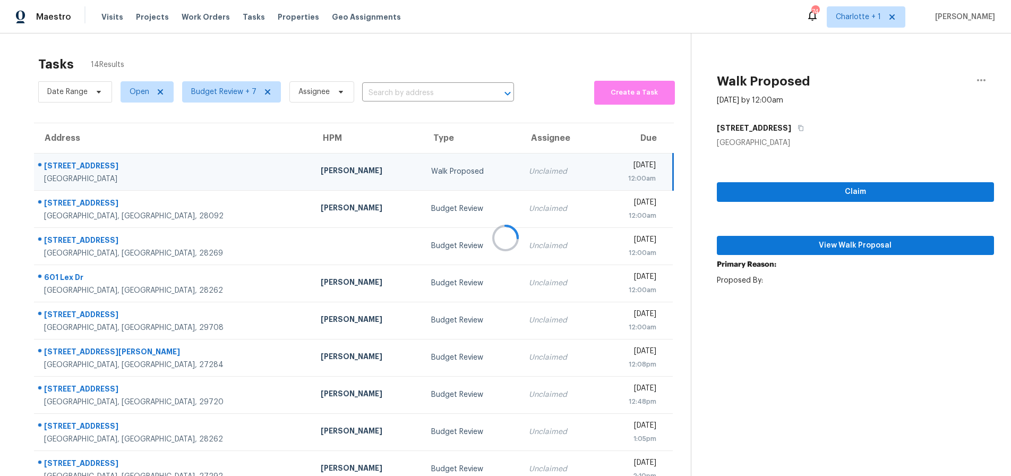
click at [299, 206] on div at bounding box center [505, 238] width 1011 height 476
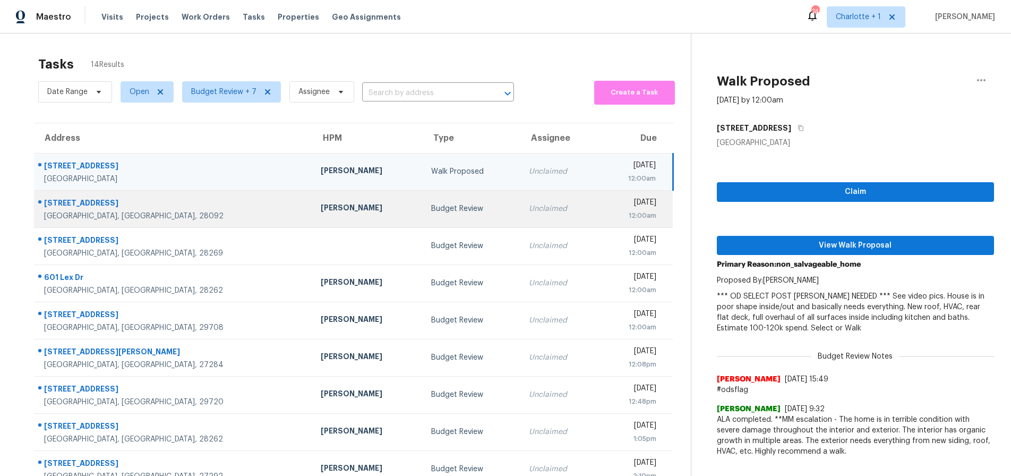
click at [431, 204] on div "Budget Review" at bounding box center [471, 208] width 81 height 11
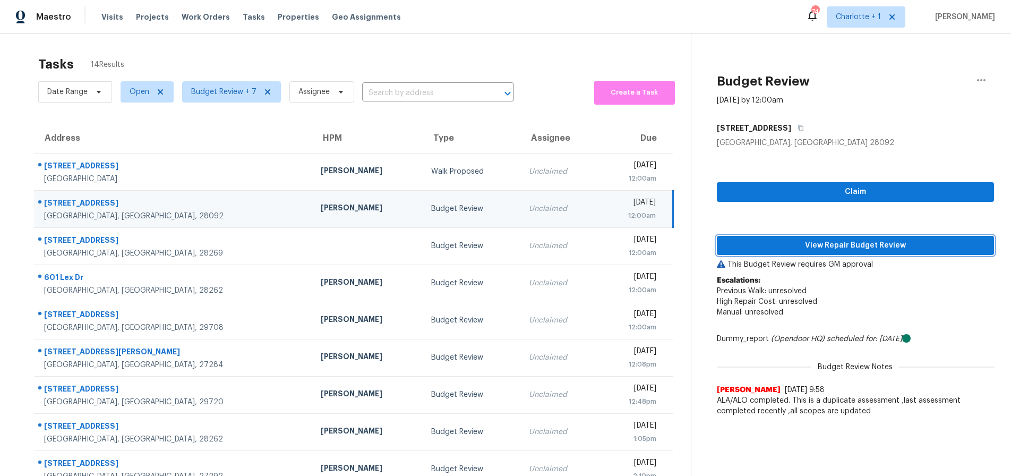
click at [791, 243] on span "View Repair Budget Review" at bounding box center [855, 245] width 260 height 13
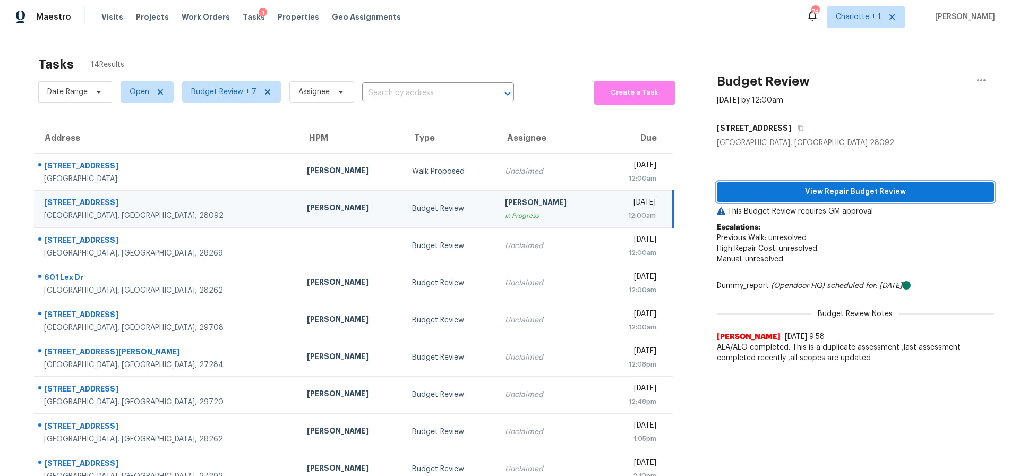
click at [877, 188] on span "View Repair Budget Review" at bounding box center [855, 191] width 260 height 13
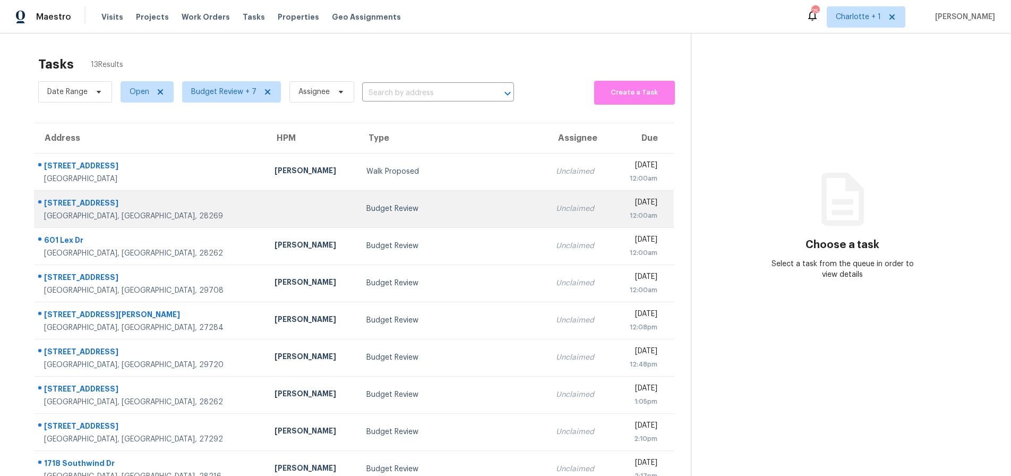
click at [366, 204] on div "Budget Review" at bounding box center [452, 208] width 172 height 11
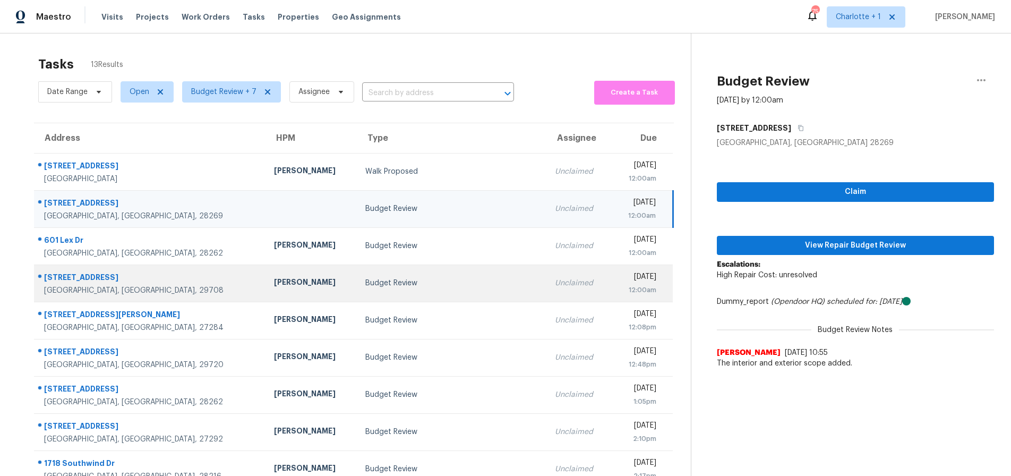
scroll to position [85, 0]
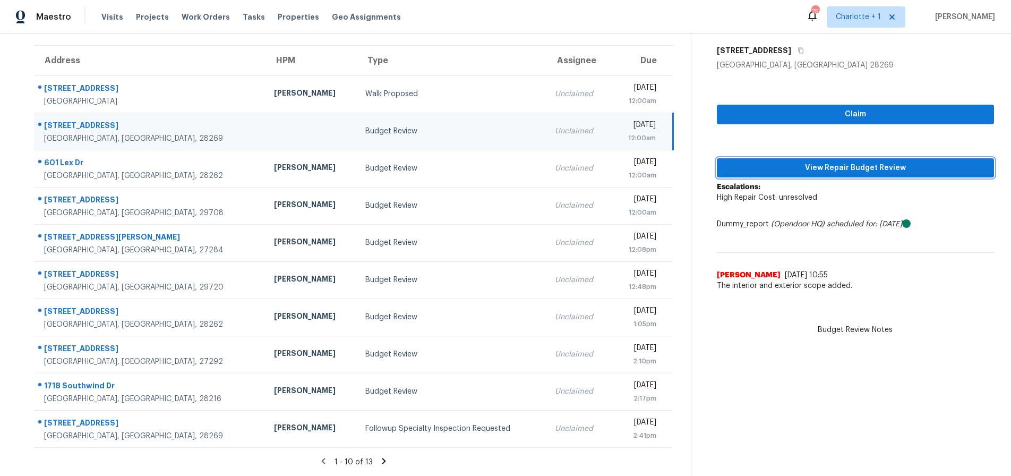
click at [788, 161] on span "View Repair Budget Review" at bounding box center [855, 167] width 260 height 13
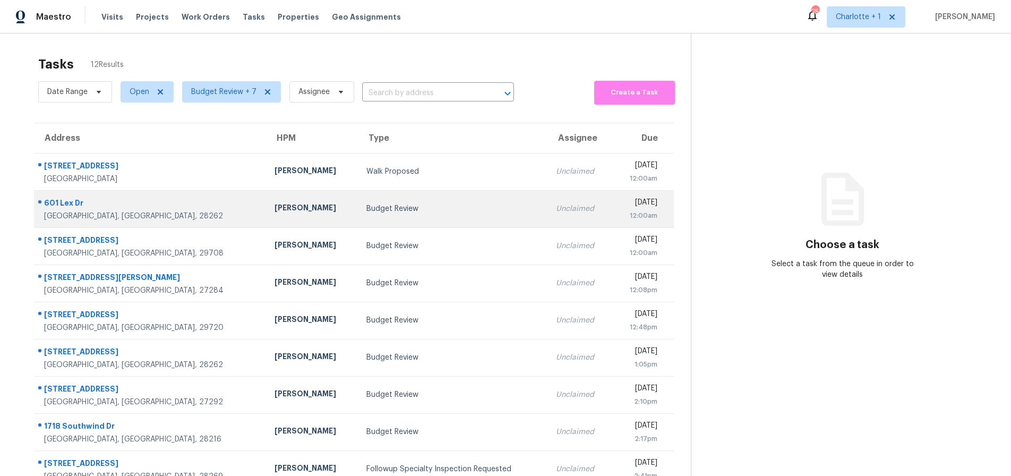
click at [366, 203] on div "Budget Review" at bounding box center [452, 208] width 172 height 11
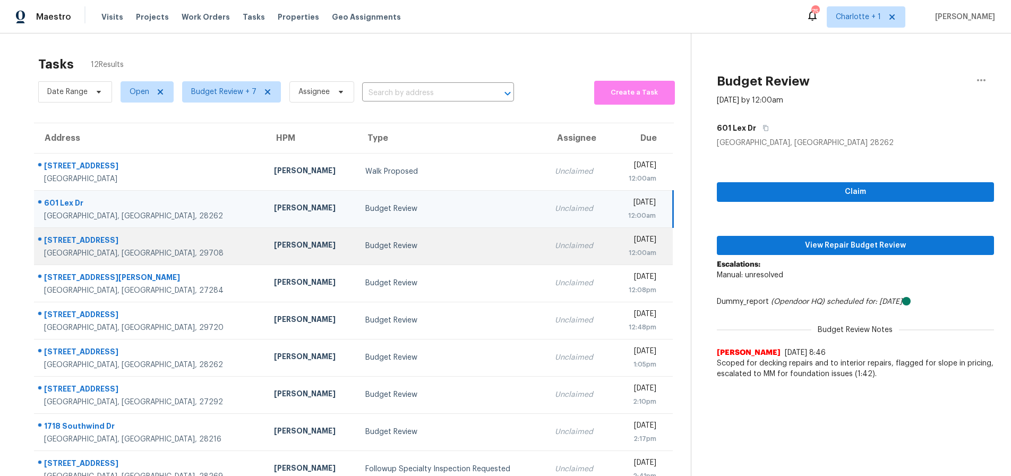
click at [619, 240] on div "[DATE]" at bounding box center [637, 240] width 37 height 13
